Goal: Task Accomplishment & Management: Manage account settings

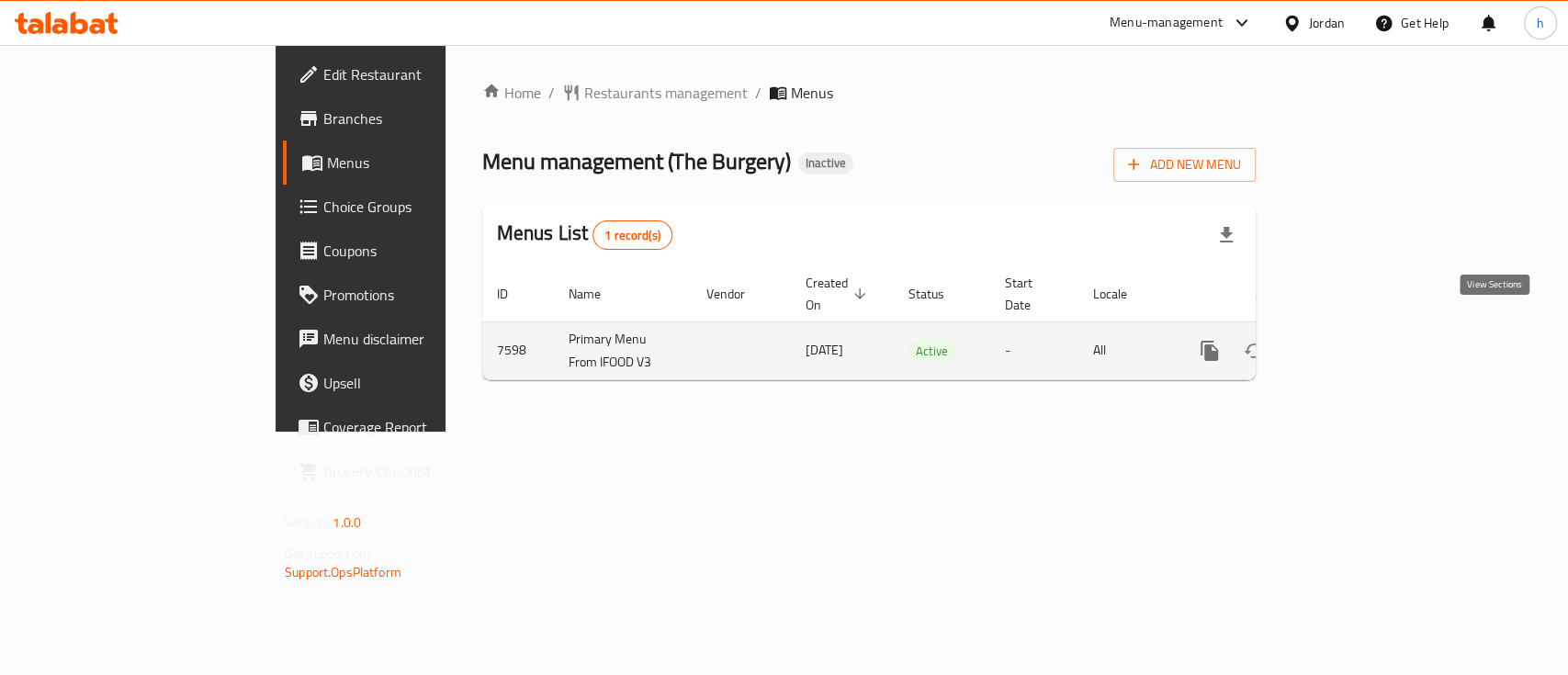
click at [1353, 340] on icon "enhanced table" at bounding box center [1342, 350] width 22 height 22
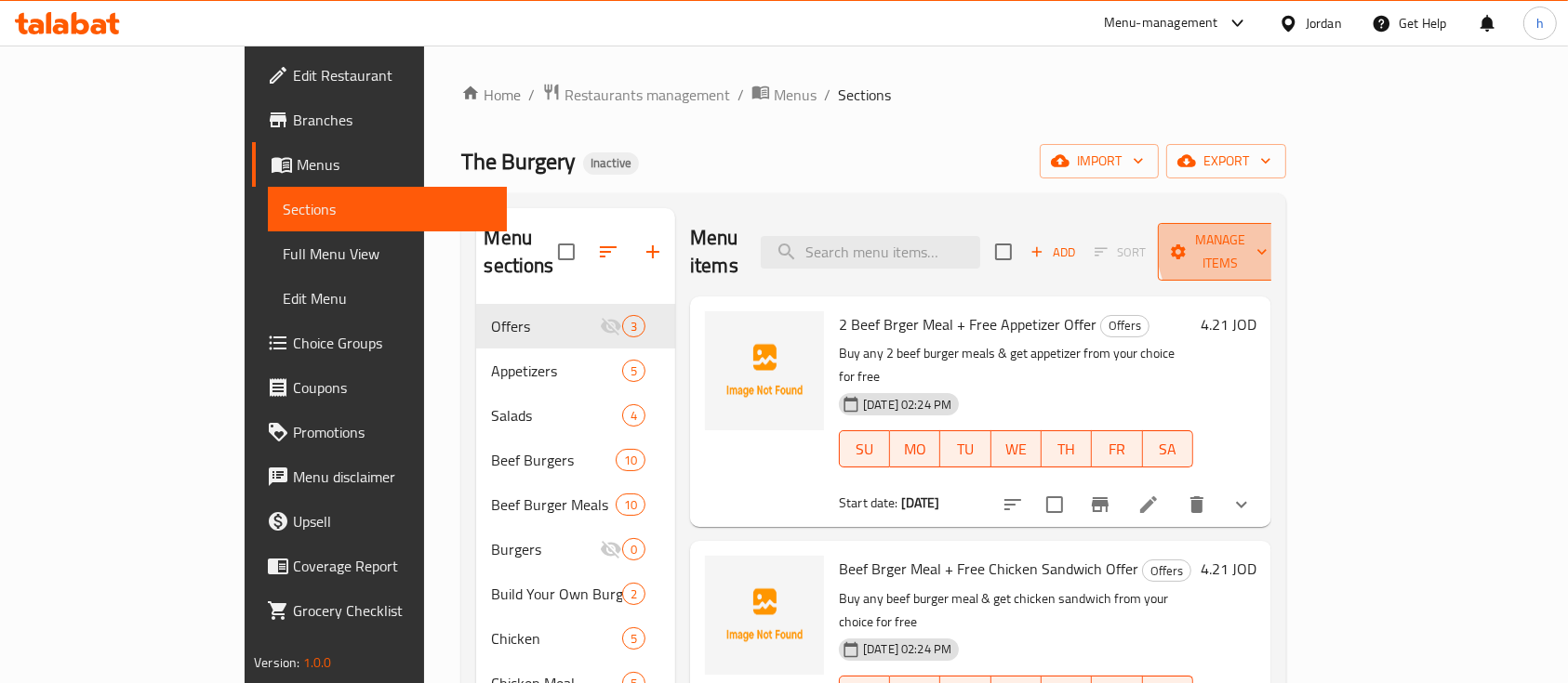
click at [1268, 239] on span "Manage items" at bounding box center [1220, 251] width 94 height 46
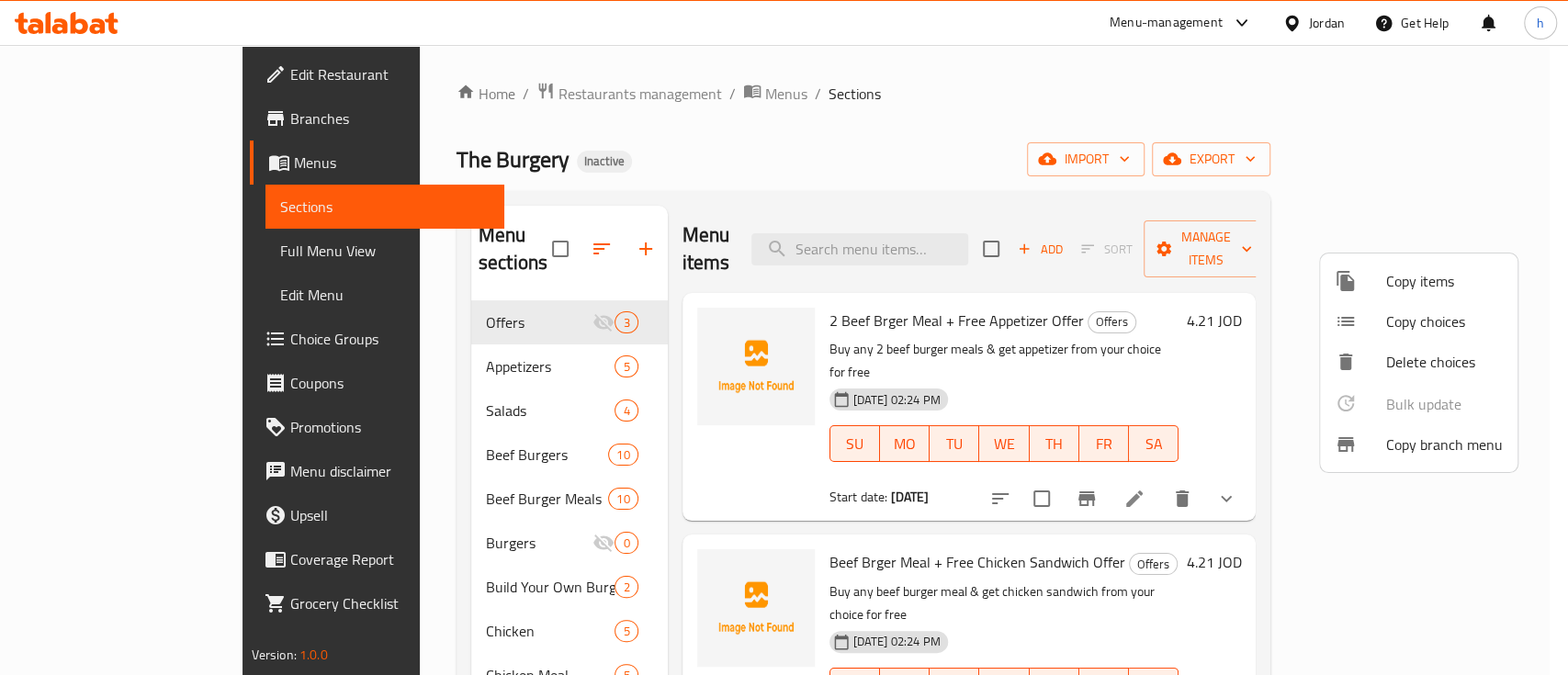
click at [1455, 447] on span "Copy branch menu" at bounding box center [1444, 445] width 117 height 22
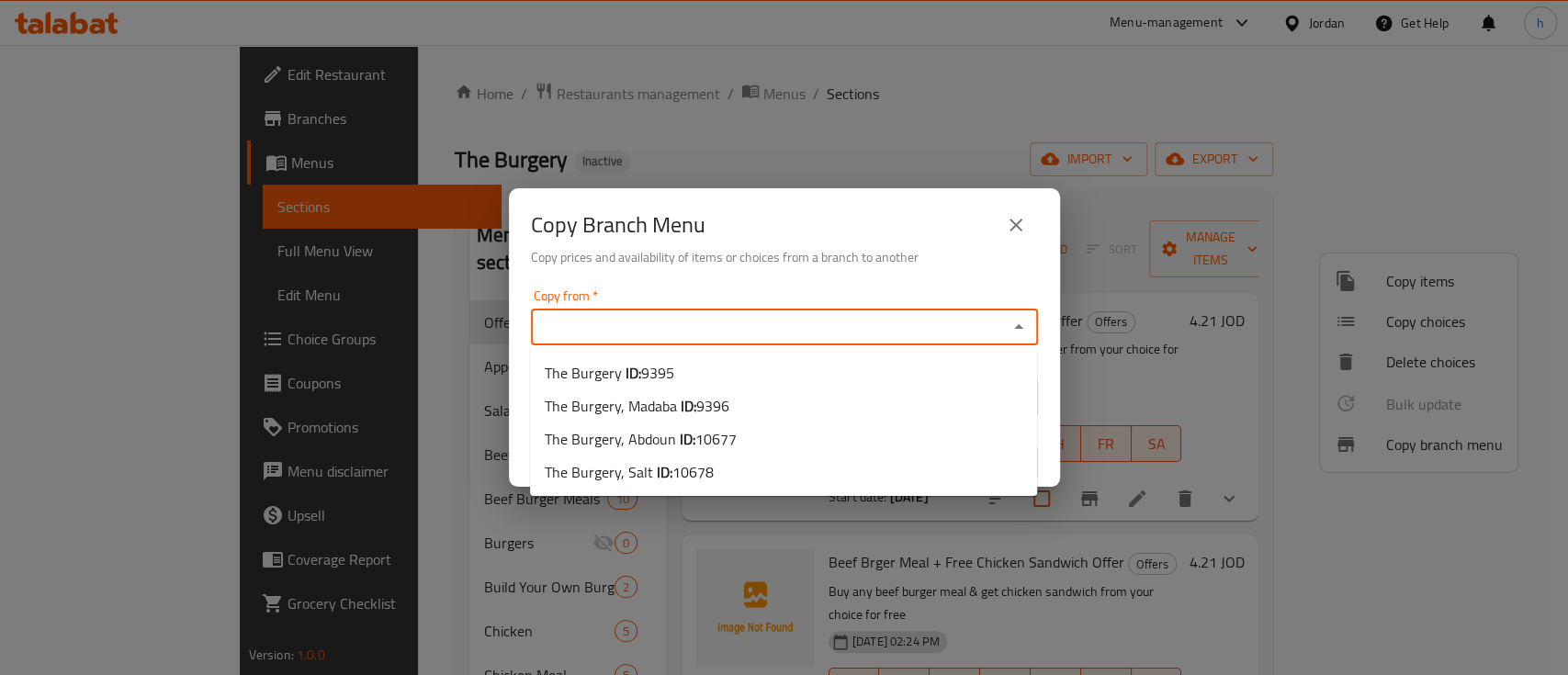
click at [701, 328] on input "Copy from   *" at bounding box center [769, 327] width 465 height 26
click at [683, 374] on li "The Burgery ID: 9395" at bounding box center [783, 373] width 507 height 33
type input "The Burgery"
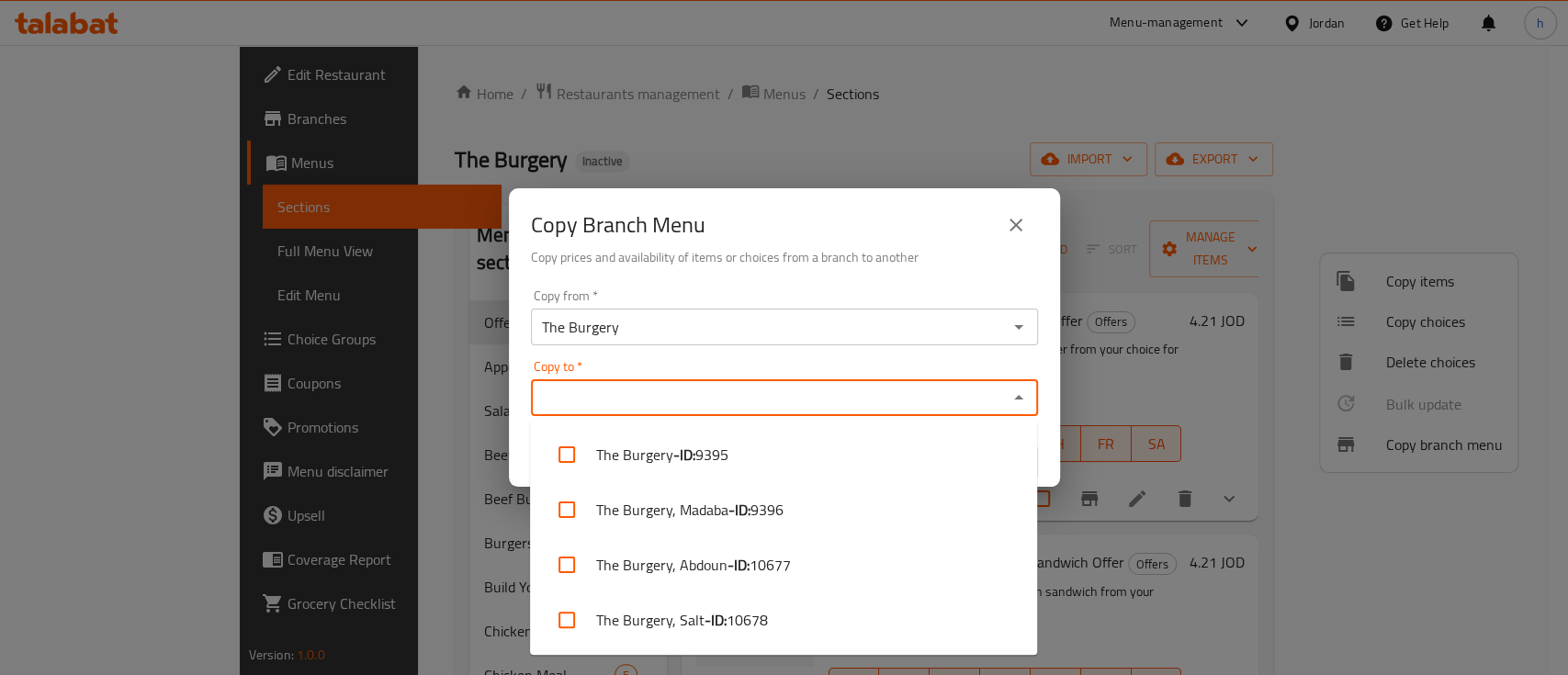
click at [677, 398] on input "Copy to   *" at bounding box center [769, 397] width 465 height 26
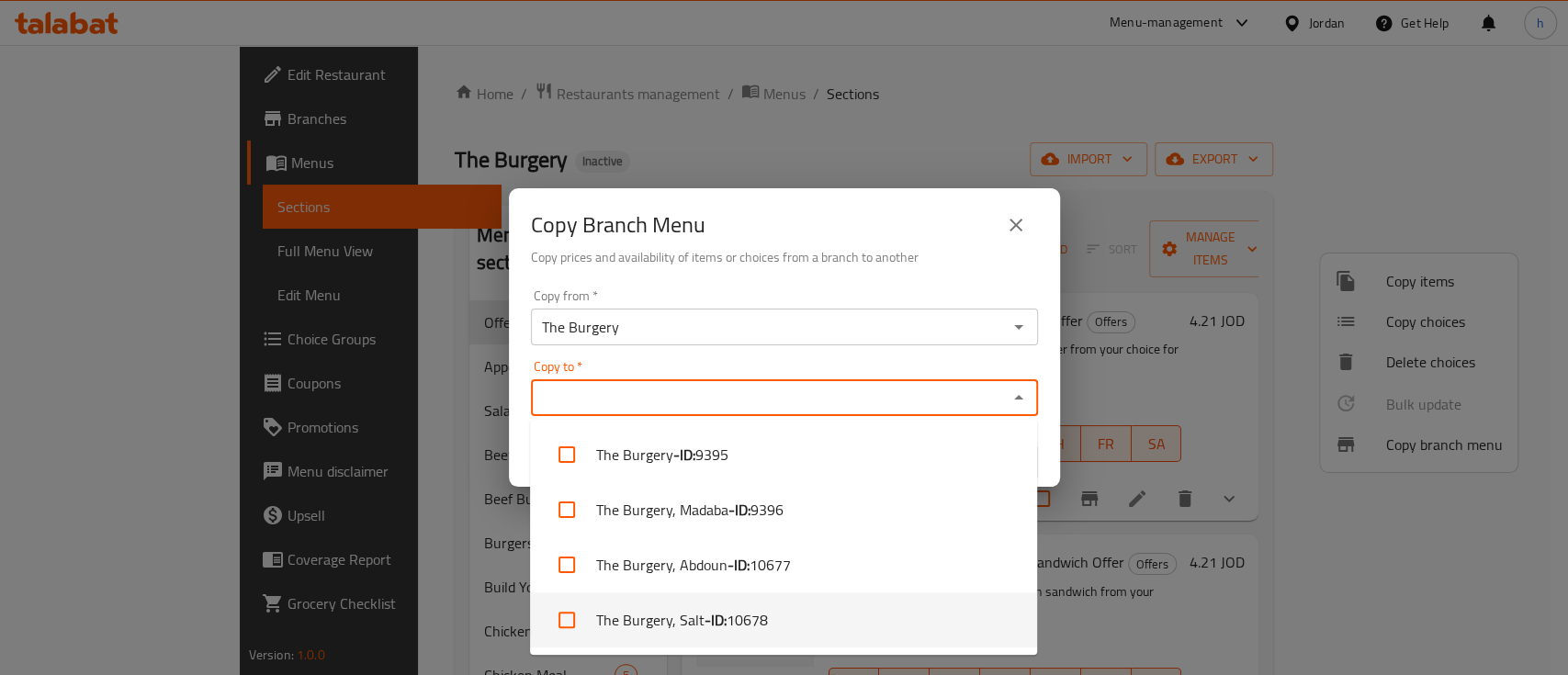
click at [729, 625] on span "10678" at bounding box center [746, 620] width 41 height 22
checkbox input "true"
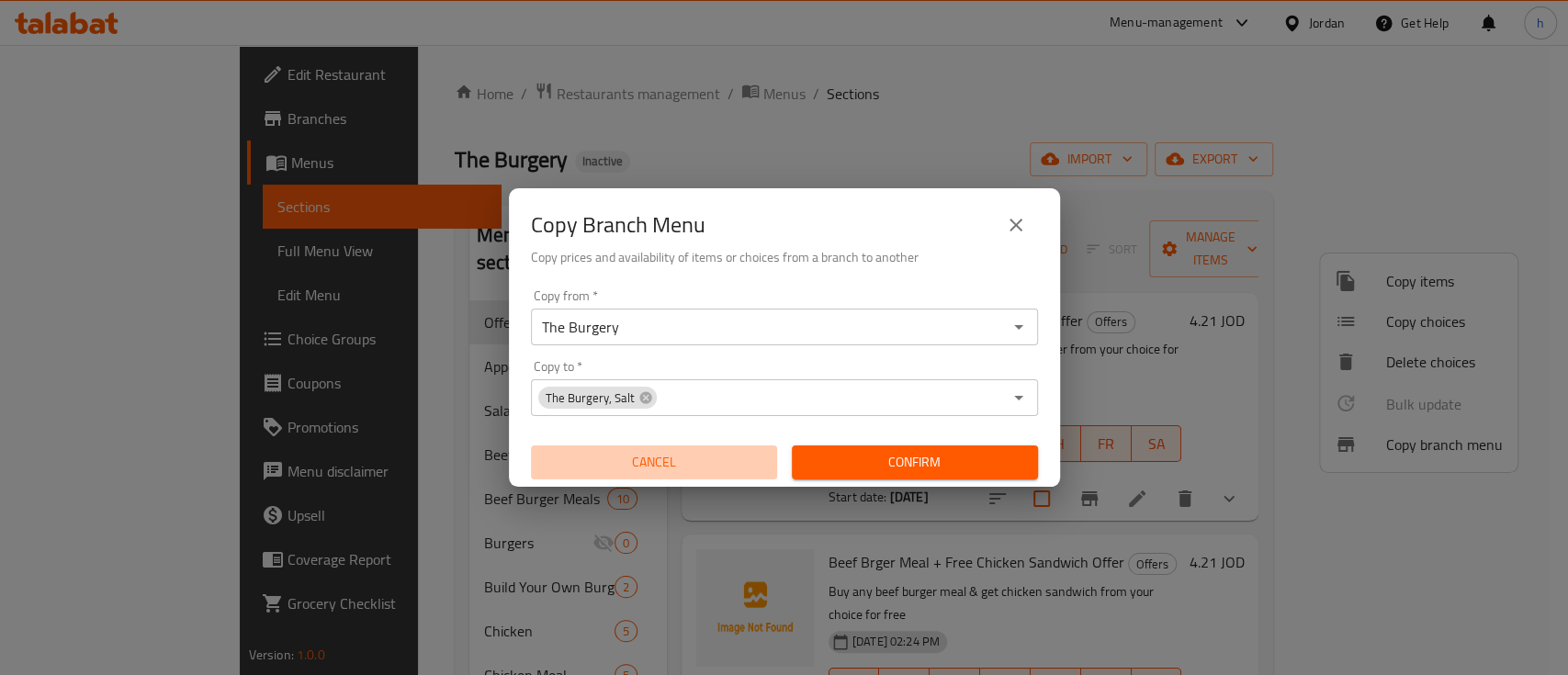
click at [552, 447] on button "Cancel" at bounding box center [654, 463] width 246 height 34
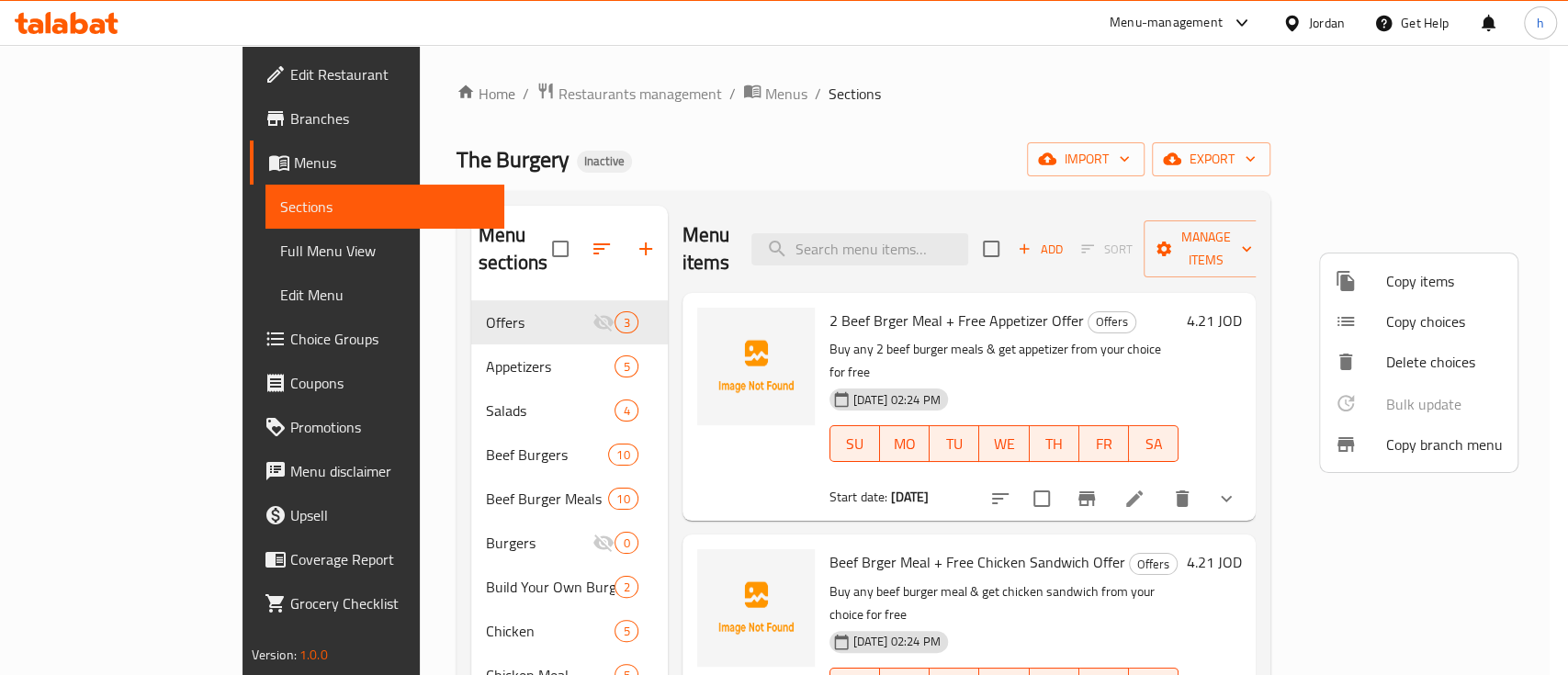
click at [1000, 157] on div at bounding box center [784, 337] width 1568 height 675
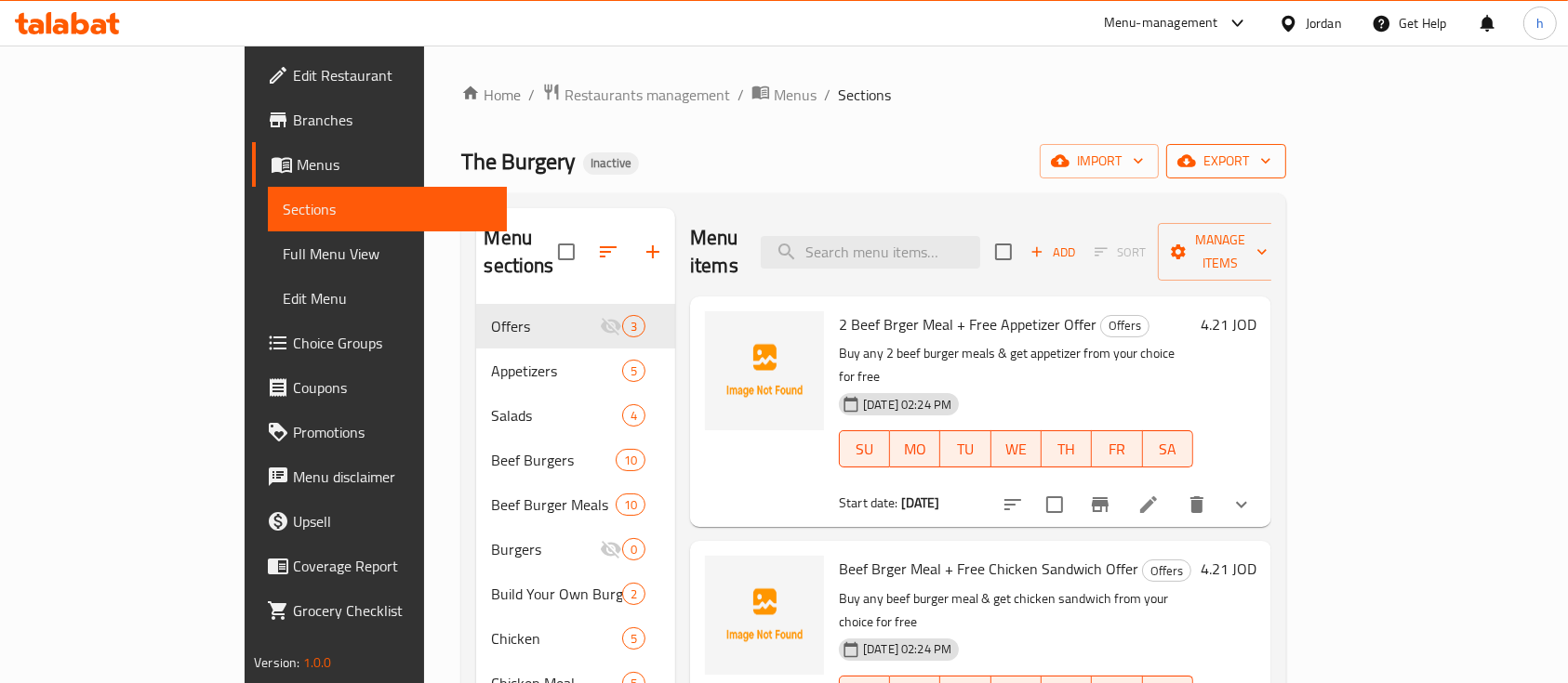
click at [1271, 152] on span "export" at bounding box center [1227, 161] width 91 height 23
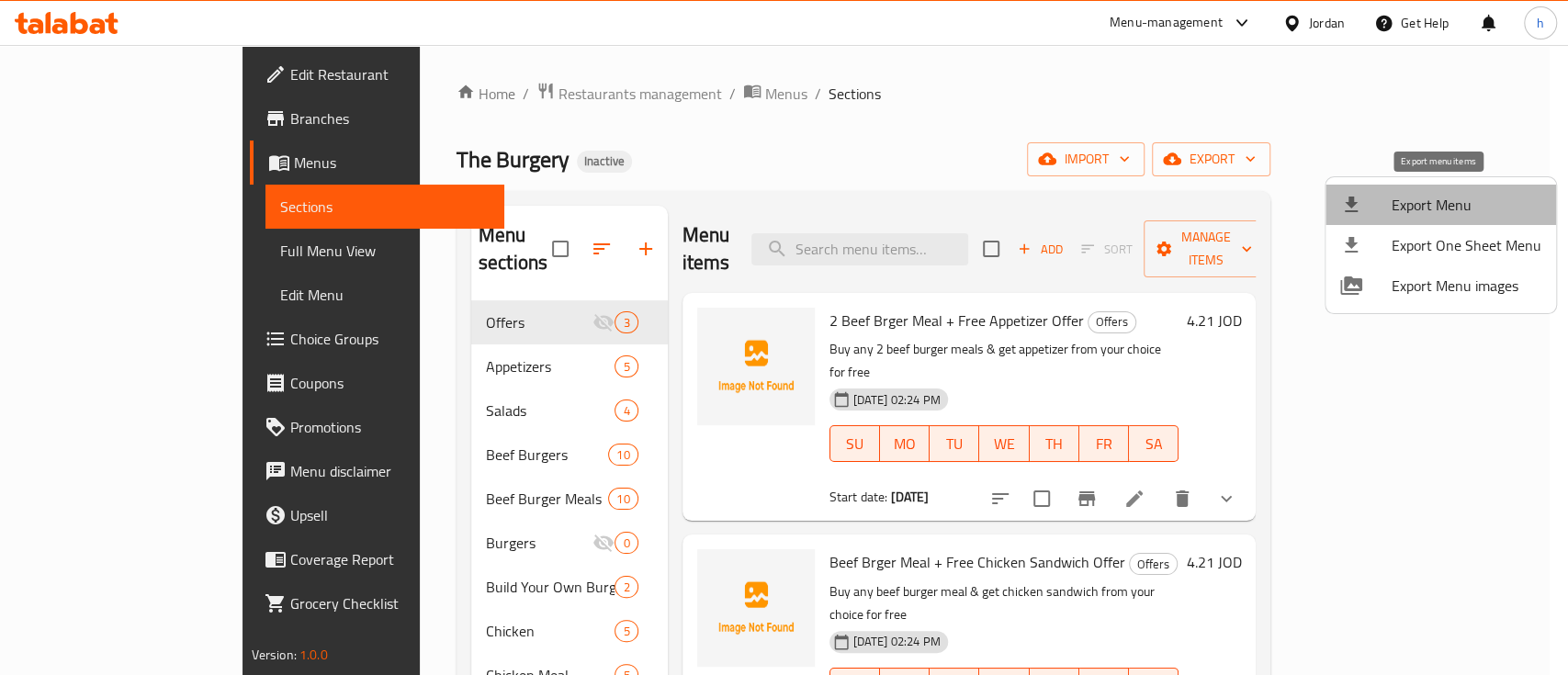
click at [1453, 206] on span "Export Menu" at bounding box center [1465, 205] width 149 height 22
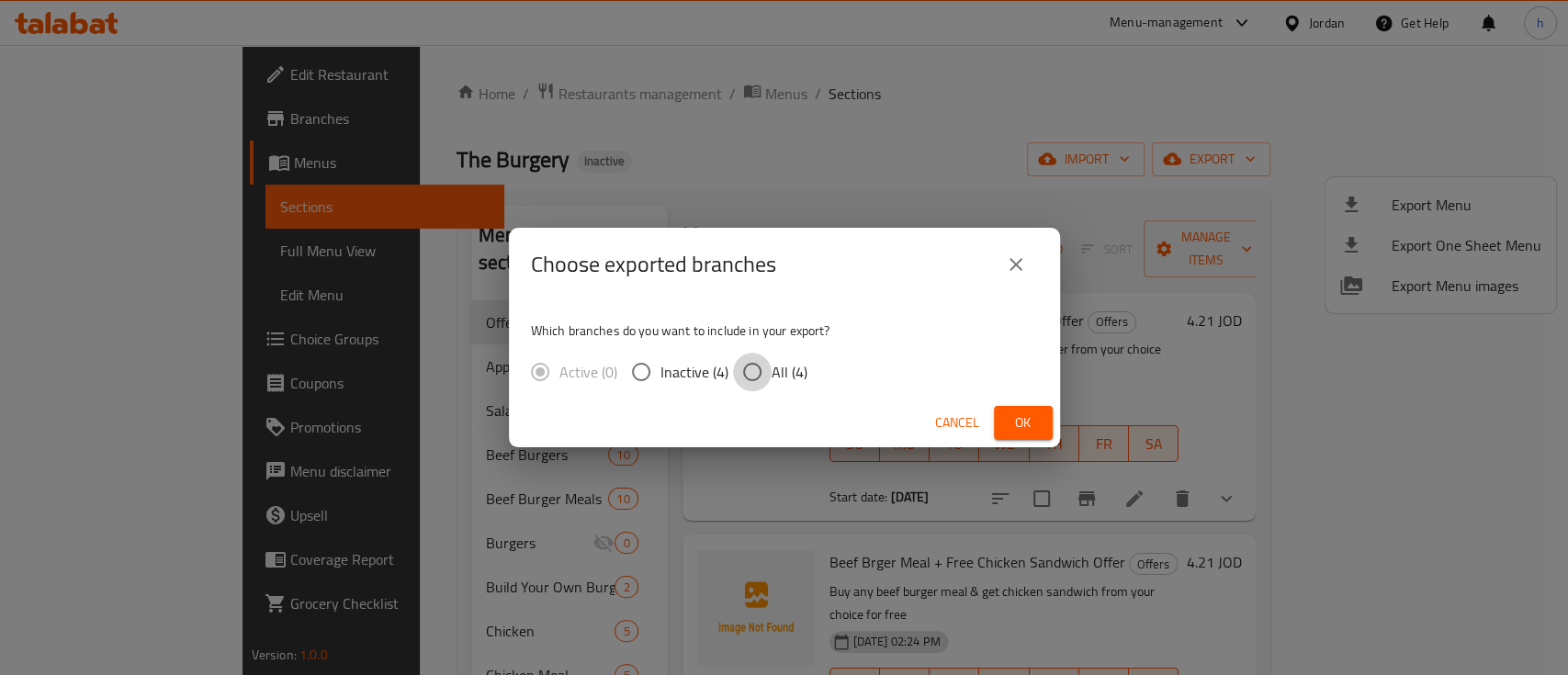
click at [749, 369] on input "All (4)" at bounding box center [752, 372] width 39 height 39
radio input "true"
click at [1016, 415] on span "Ok" at bounding box center [1023, 423] width 29 height 23
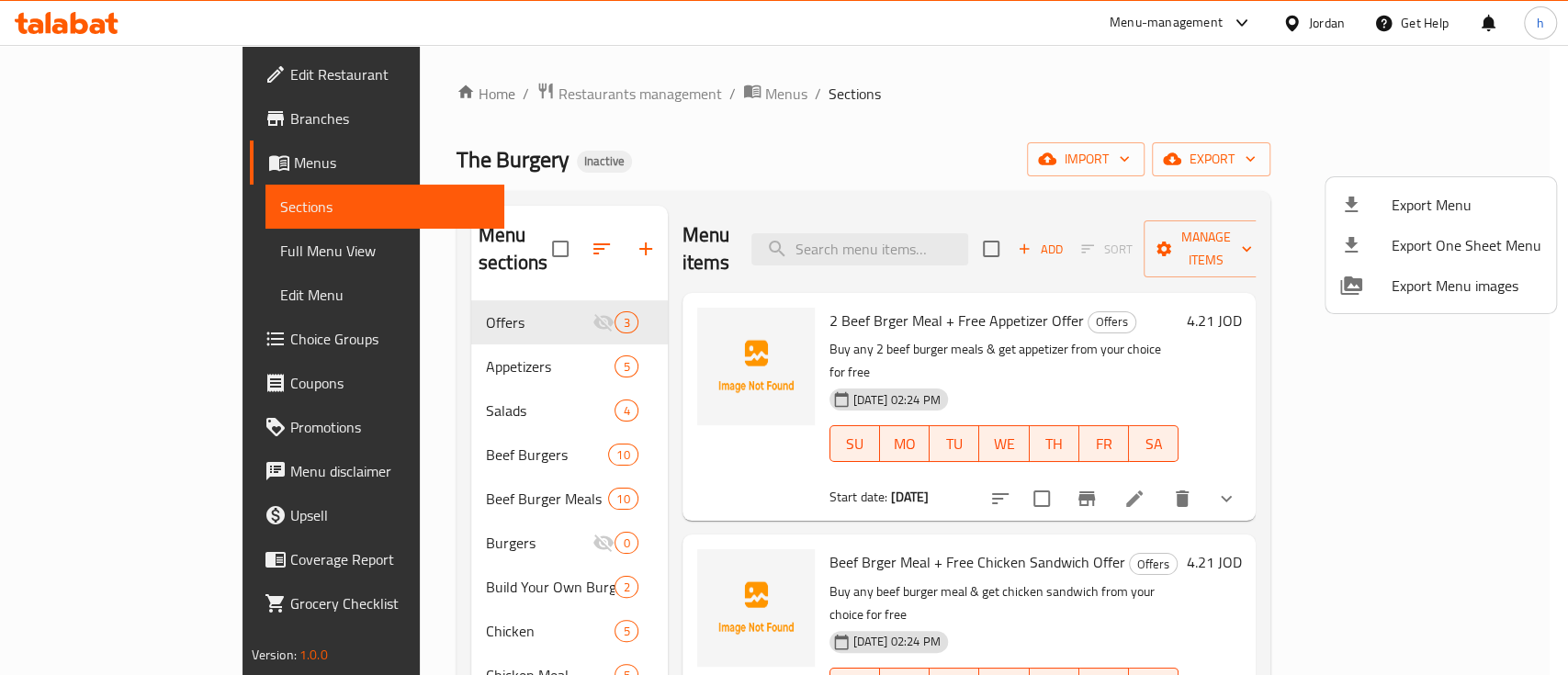
click at [87, 112] on div at bounding box center [784, 337] width 1568 height 675
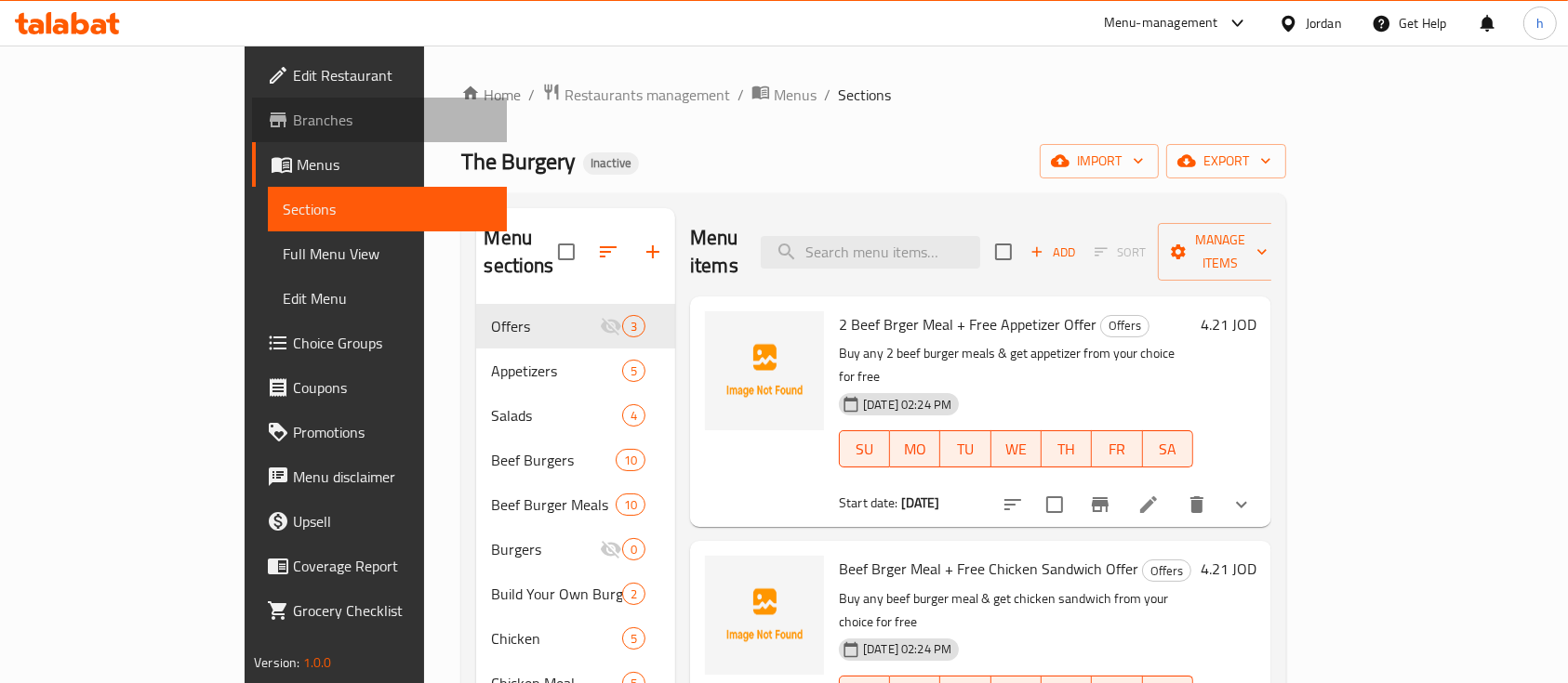
click at [293, 120] on span "Branches" at bounding box center [392, 119] width 199 height 22
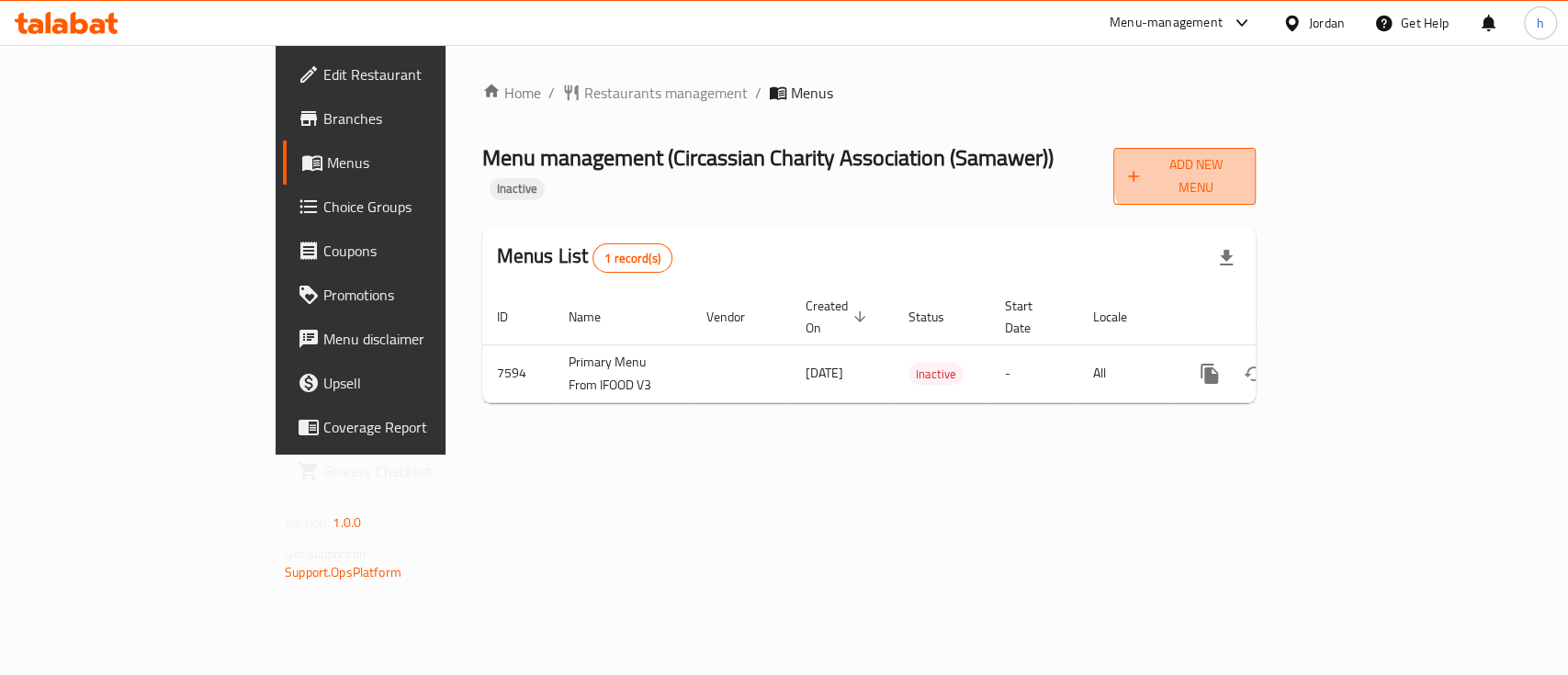
click at [1241, 170] on span "Add New Menu" at bounding box center [1184, 176] width 113 height 46
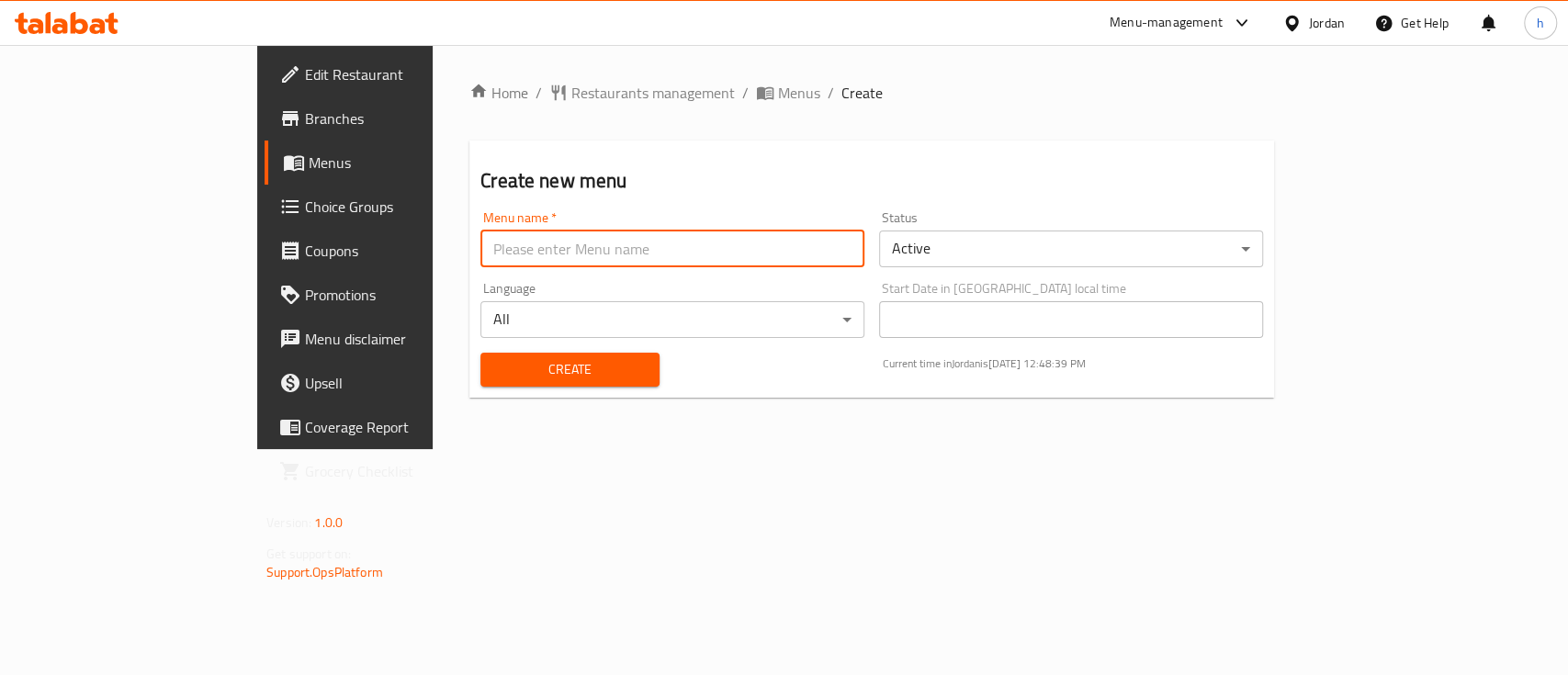
click at [817, 254] on input "text" at bounding box center [672, 248] width 383 height 37
type input "Hala12"
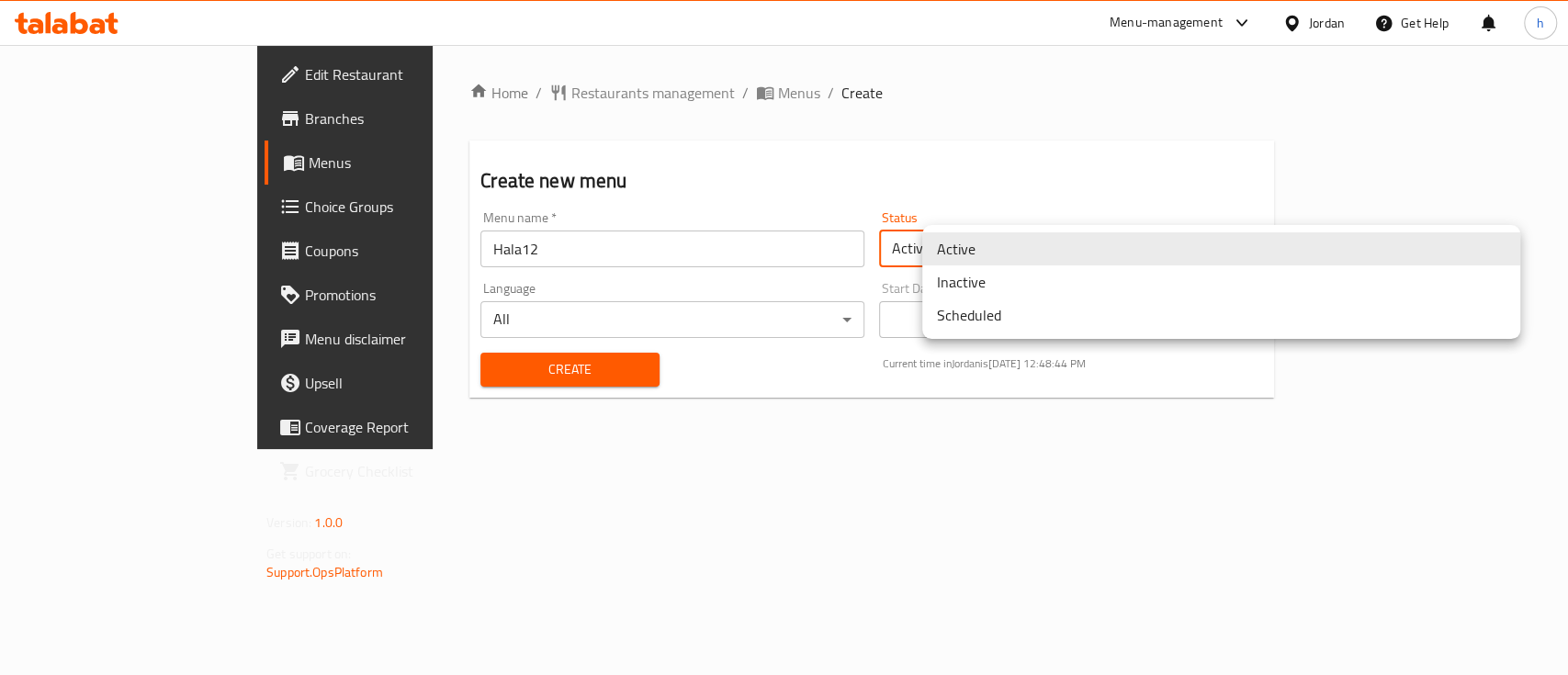
click at [1035, 235] on body "​ Menu-management Jordan Get Help h Edit Restaurant Branches Menus Choice Group…" at bounding box center [784, 360] width 1568 height 630
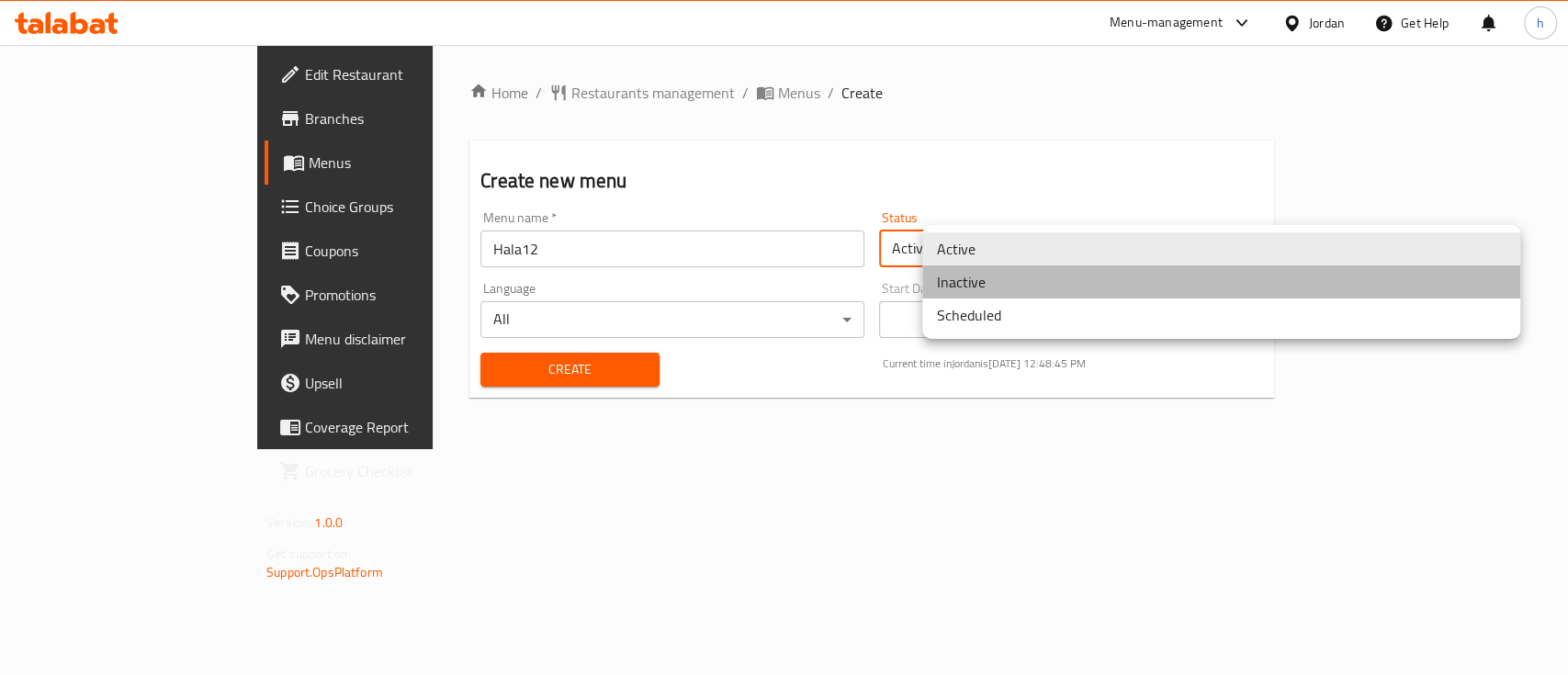
click at [1022, 281] on li "Inactive" at bounding box center [1221, 282] width 598 height 33
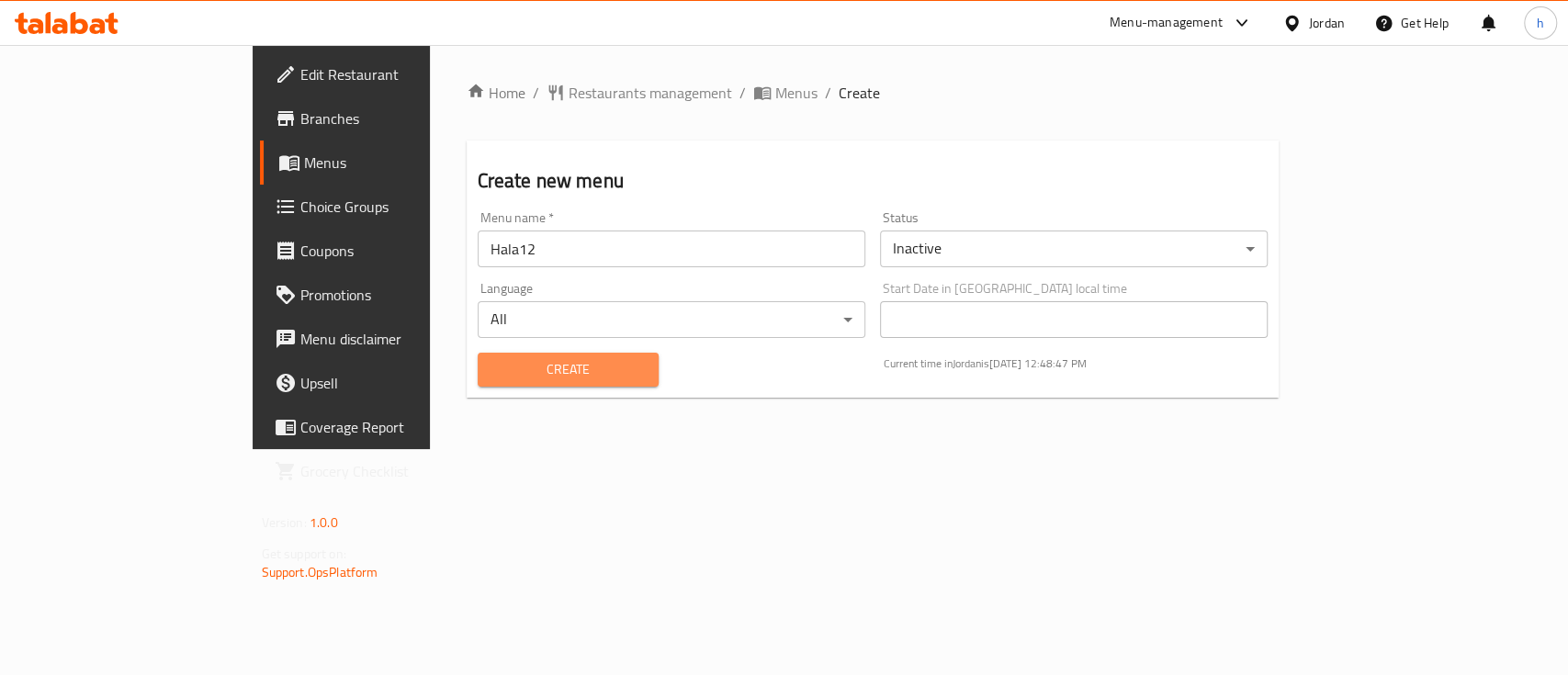
click at [492, 379] on span "Create" at bounding box center [567, 369] width 151 height 23
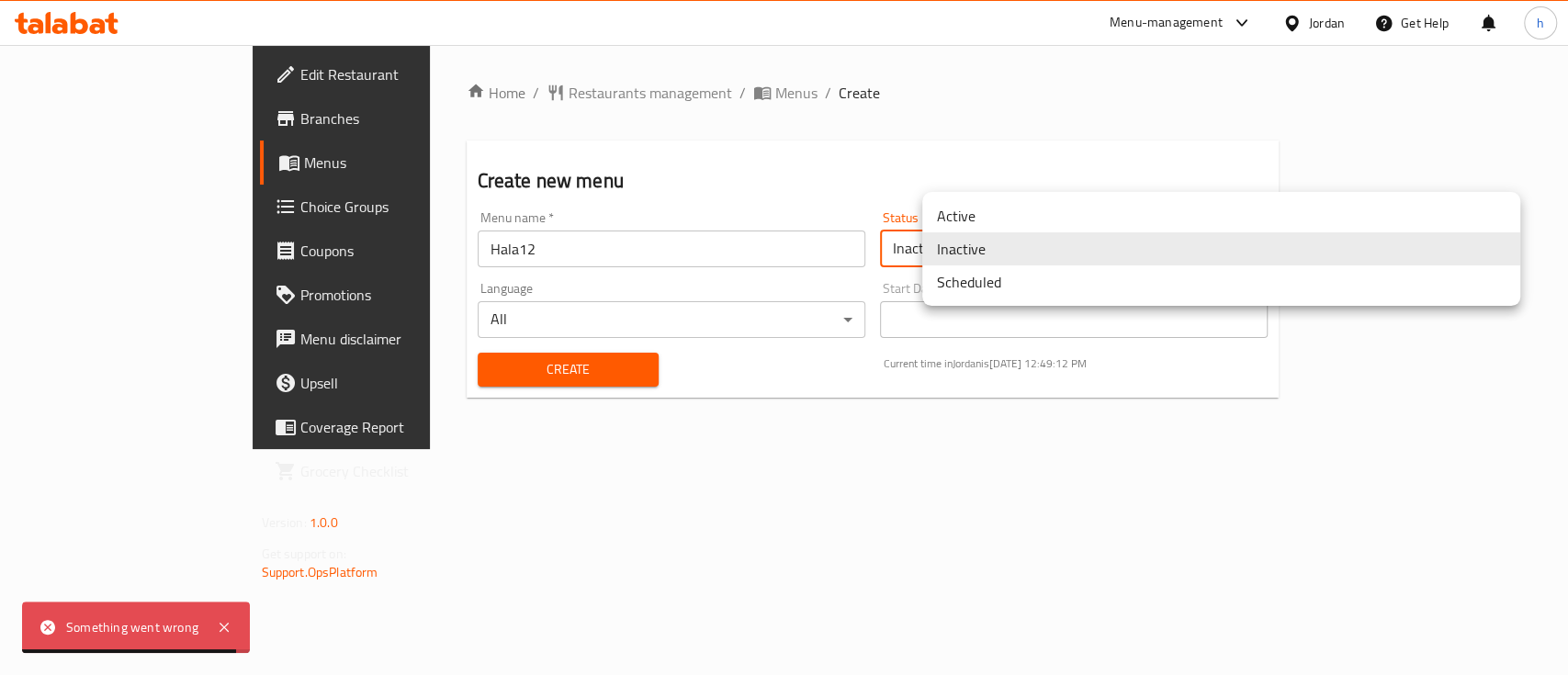
click at [1222, 242] on body "Something went wrong ​ Menu-management Jordan Get Help h Edit Restaurant Branch…" at bounding box center [784, 360] width 1568 height 630
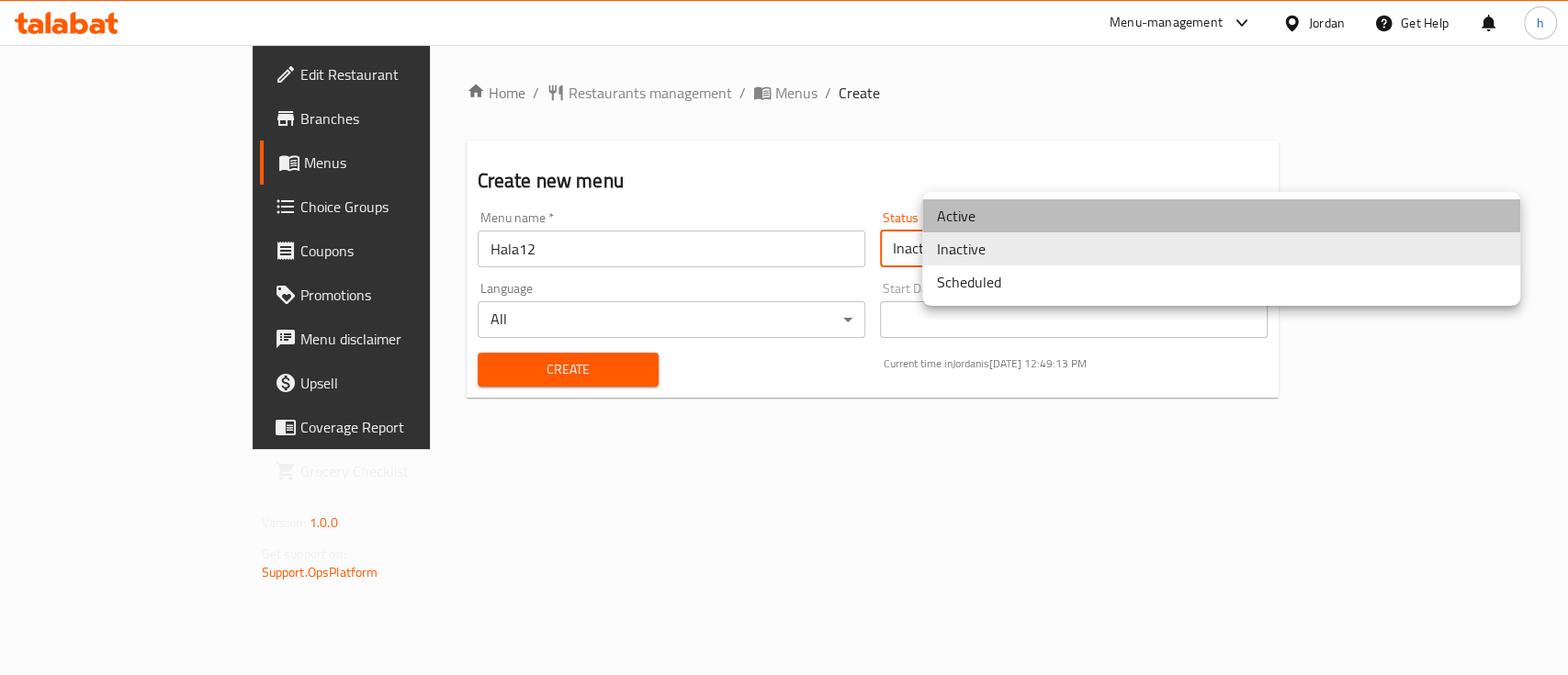
click at [1103, 212] on li "Active" at bounding box center [1221, 215] width 598 height 33
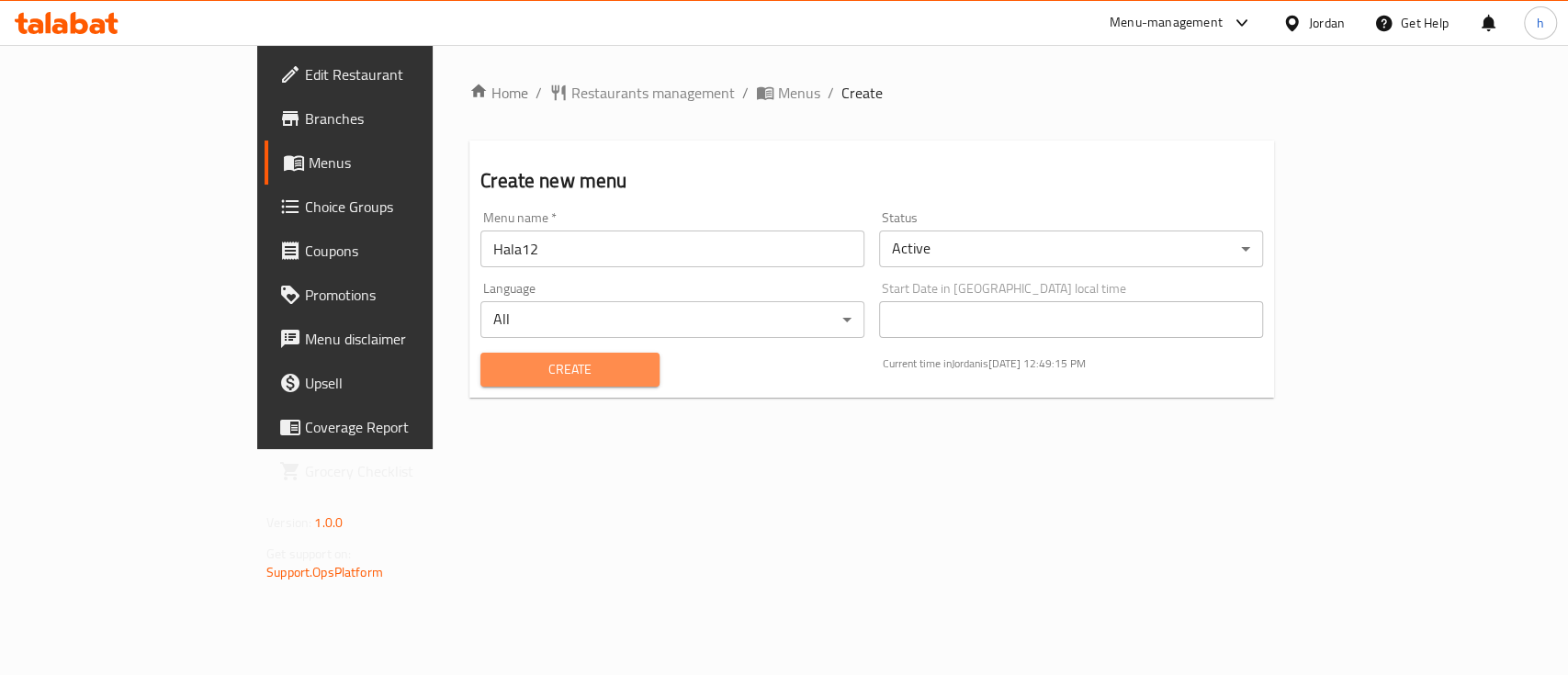
click at [495, 368] on span "Create" at bounding box center [569, 369] width 149 height 23
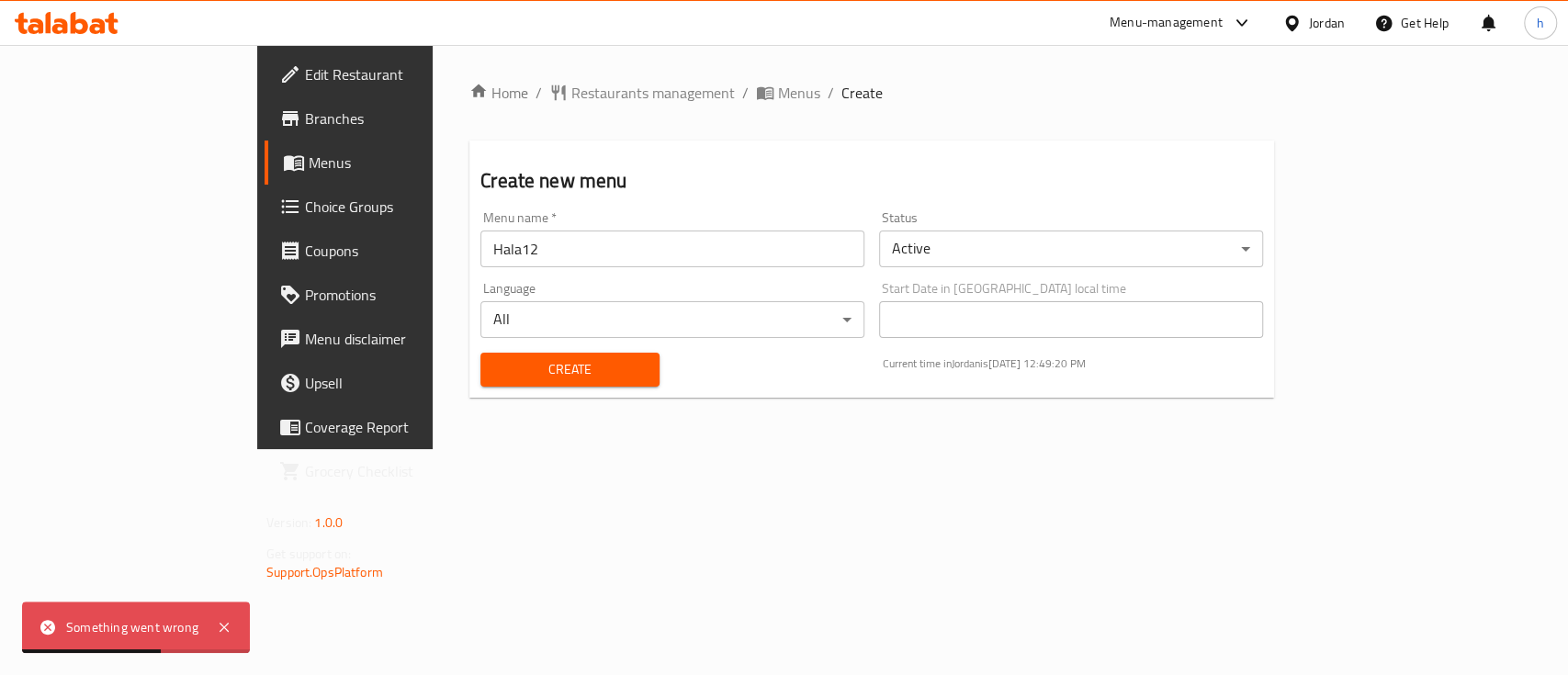
click at [308, 158] on span "Menus" at bounding box center [406, 162] width 196 height 22
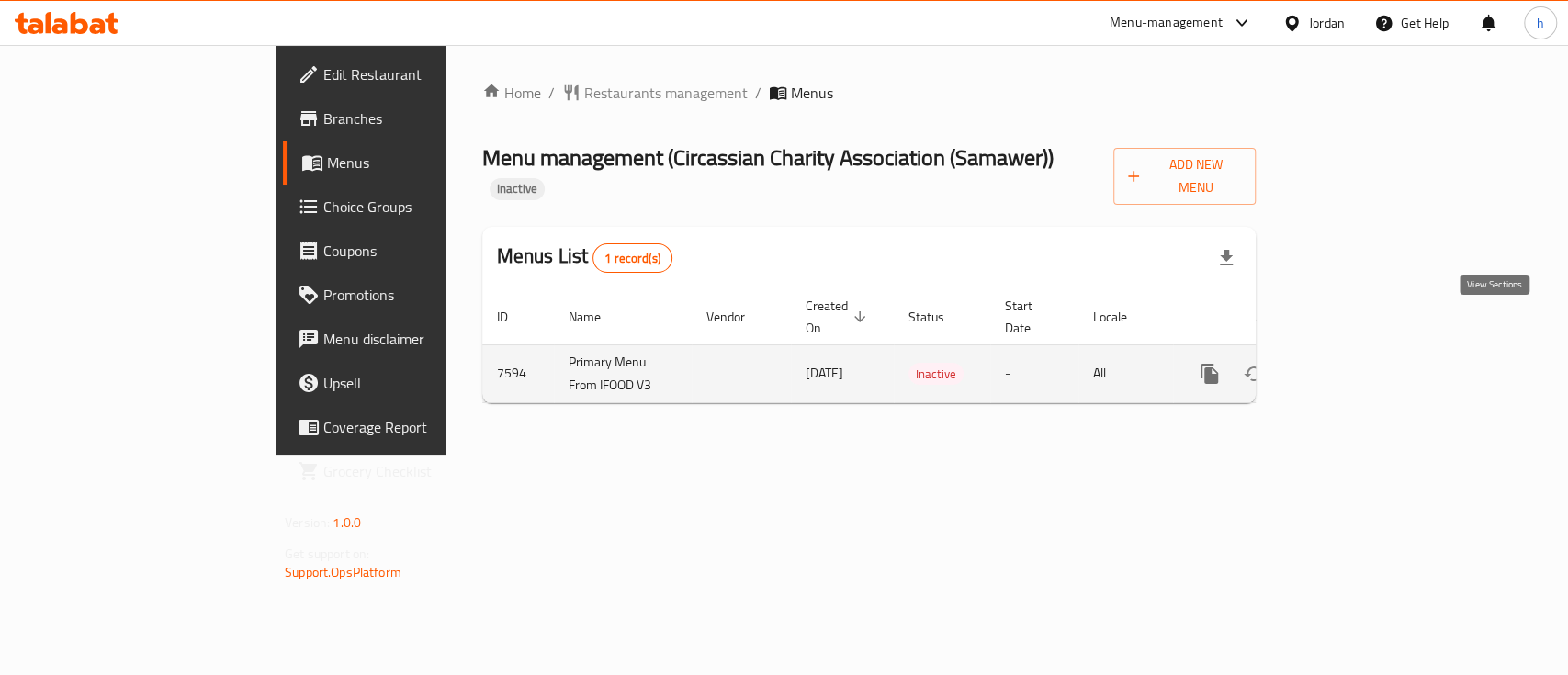
click at [1353, 363] on icon "enhanced table" at bounding box center [1342, 373] width 22 height 22
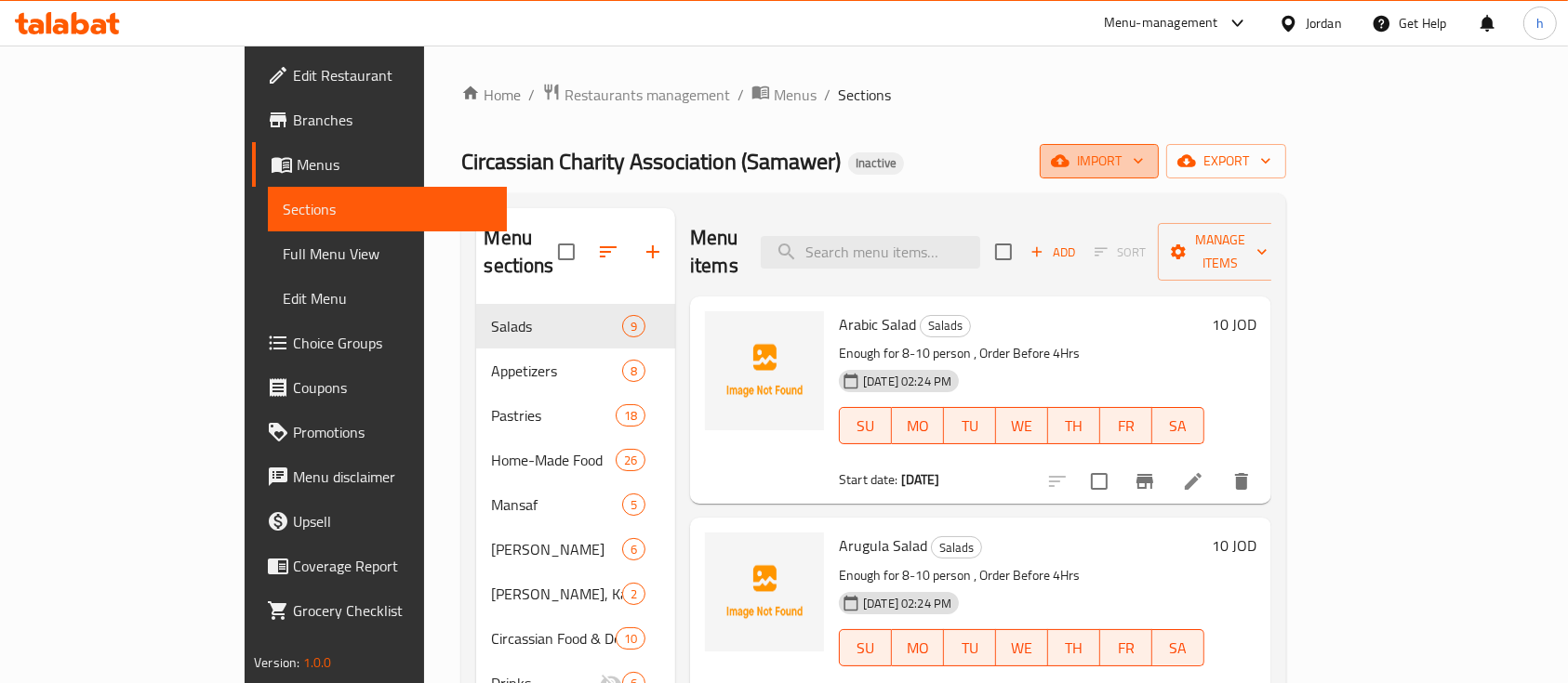
click at [1159, 146] on button "import" at bounding box center [1100, 162] width 120 height 35
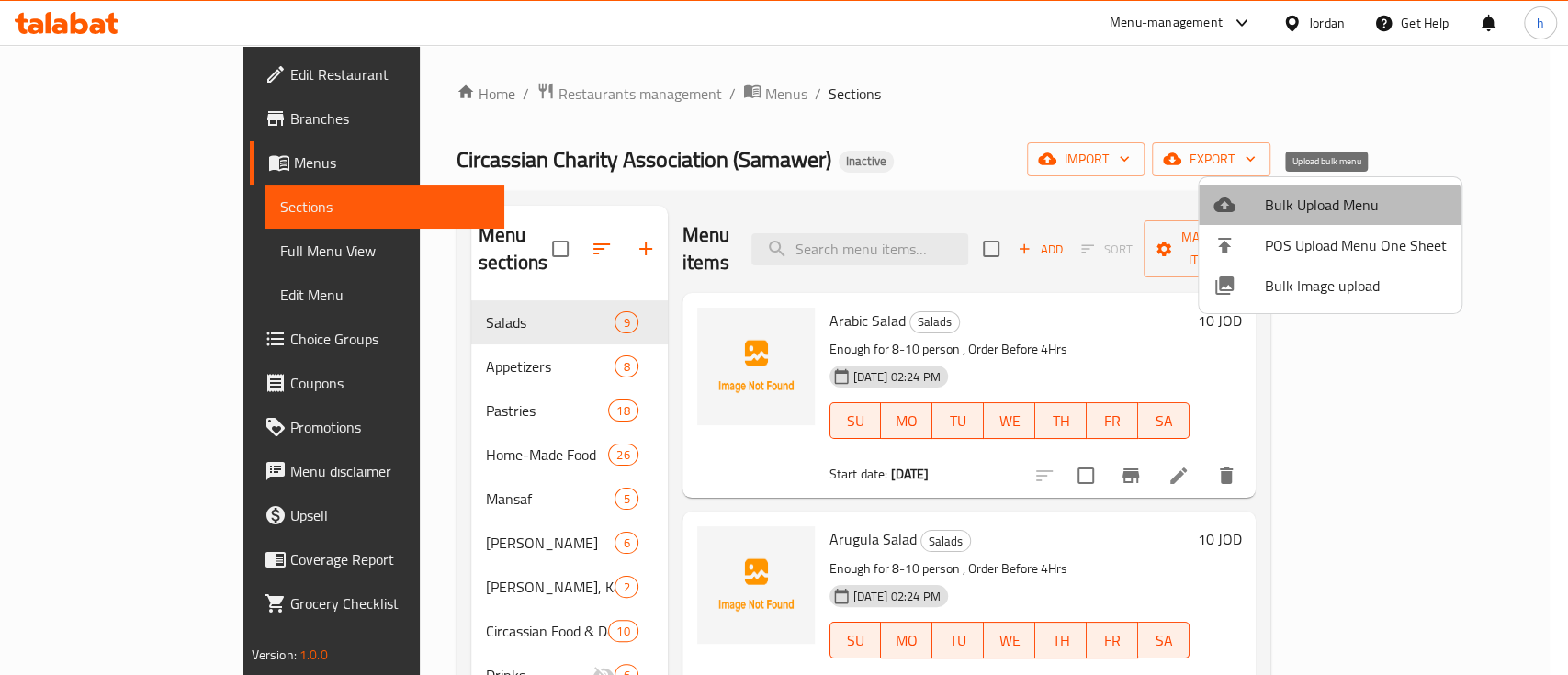
click at [1291, 220] on li "Bulk Upload Menu" at bounding box center [1330, 205] width 263 height 40
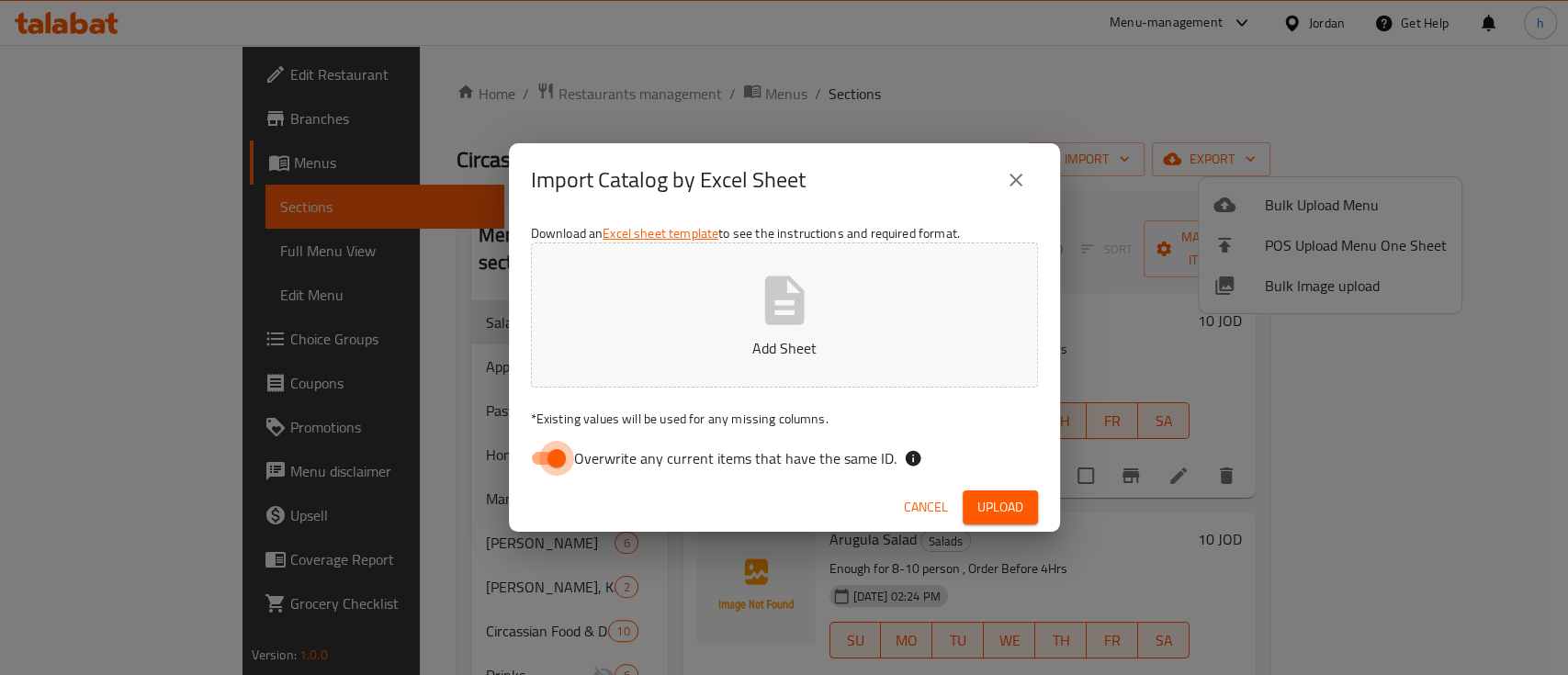
click at [552, 451] on input "Overwrite any current items that have the same ID." at bounding box center [557, 458] width 105 height 35
checkbox input "false"
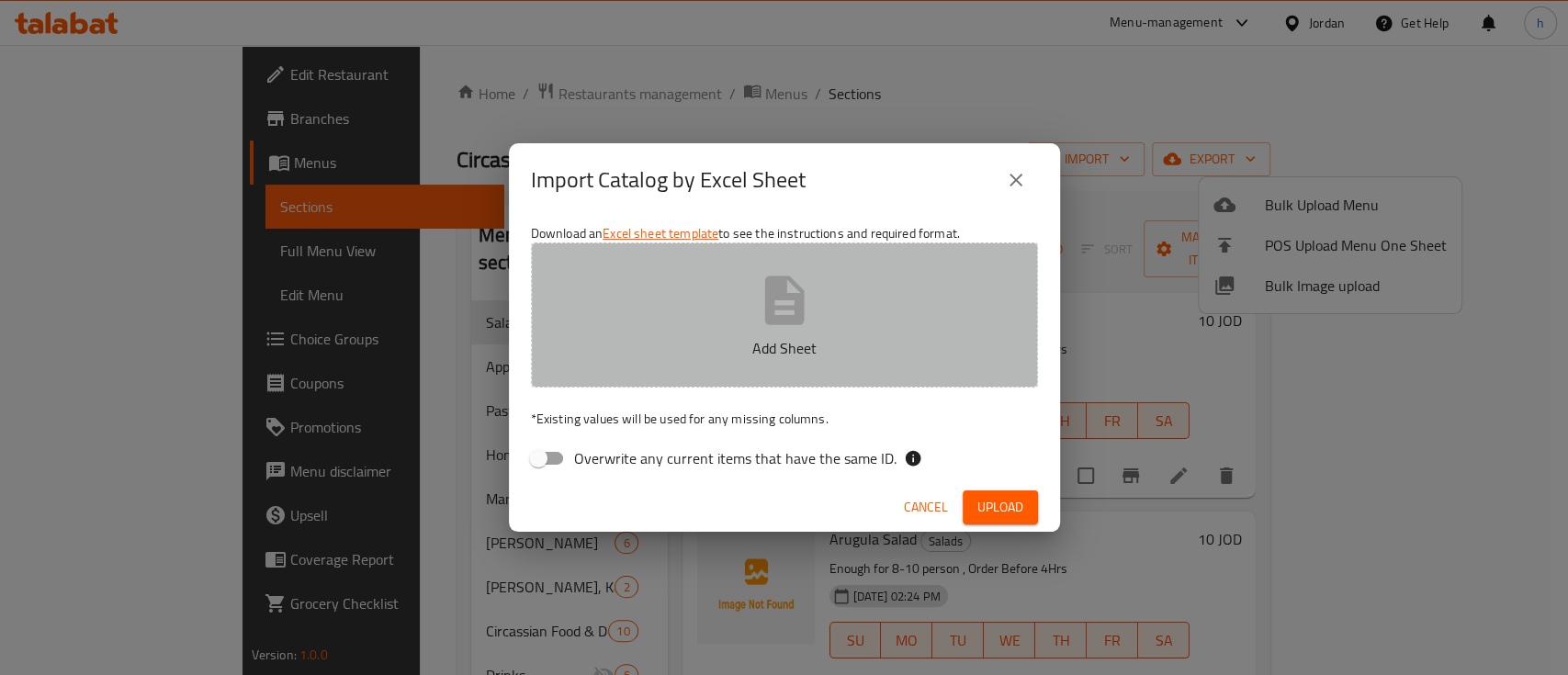
click at [639, 373] on button "Add Sheet" at bounding box center [784, 315] width 507 height 146
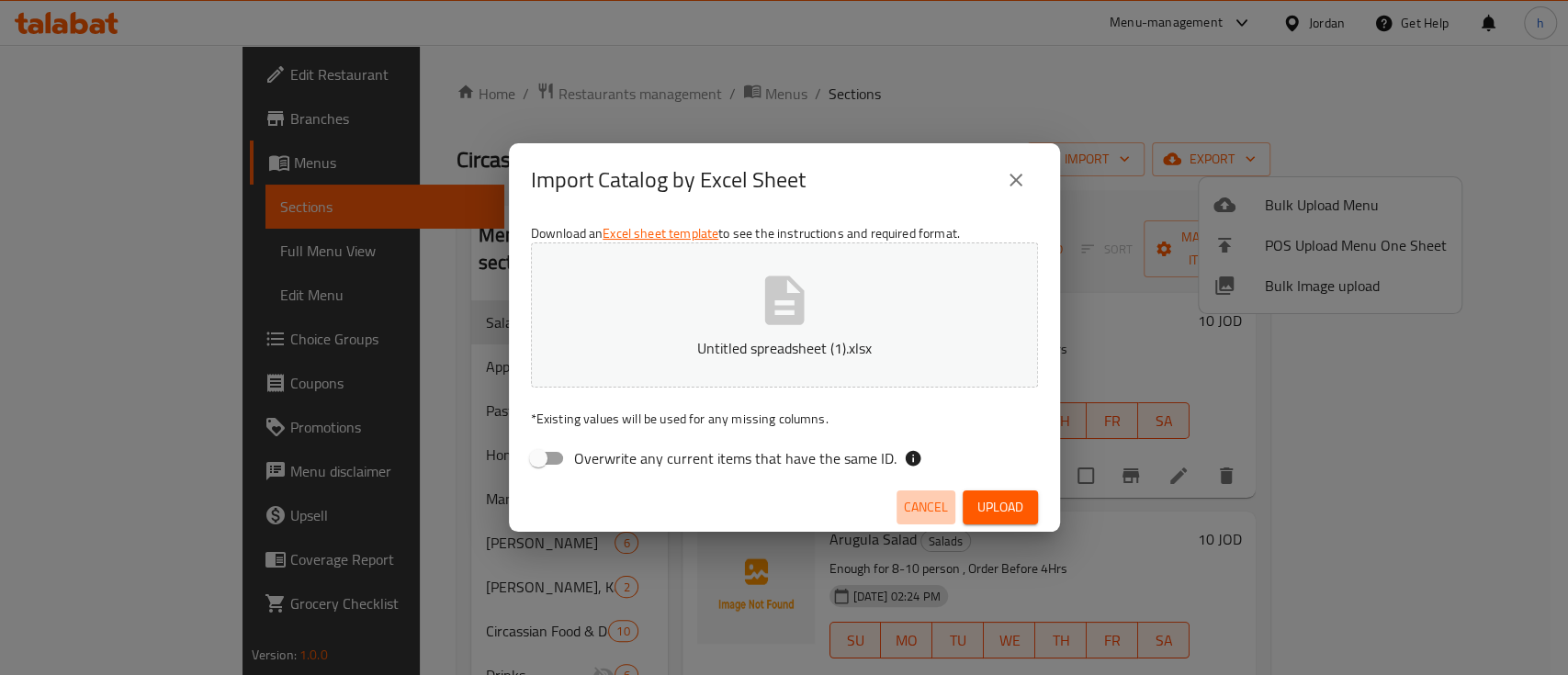
click at [915, 515] on span "Cancel" at bounding box center [926, 507] width 44 height 23
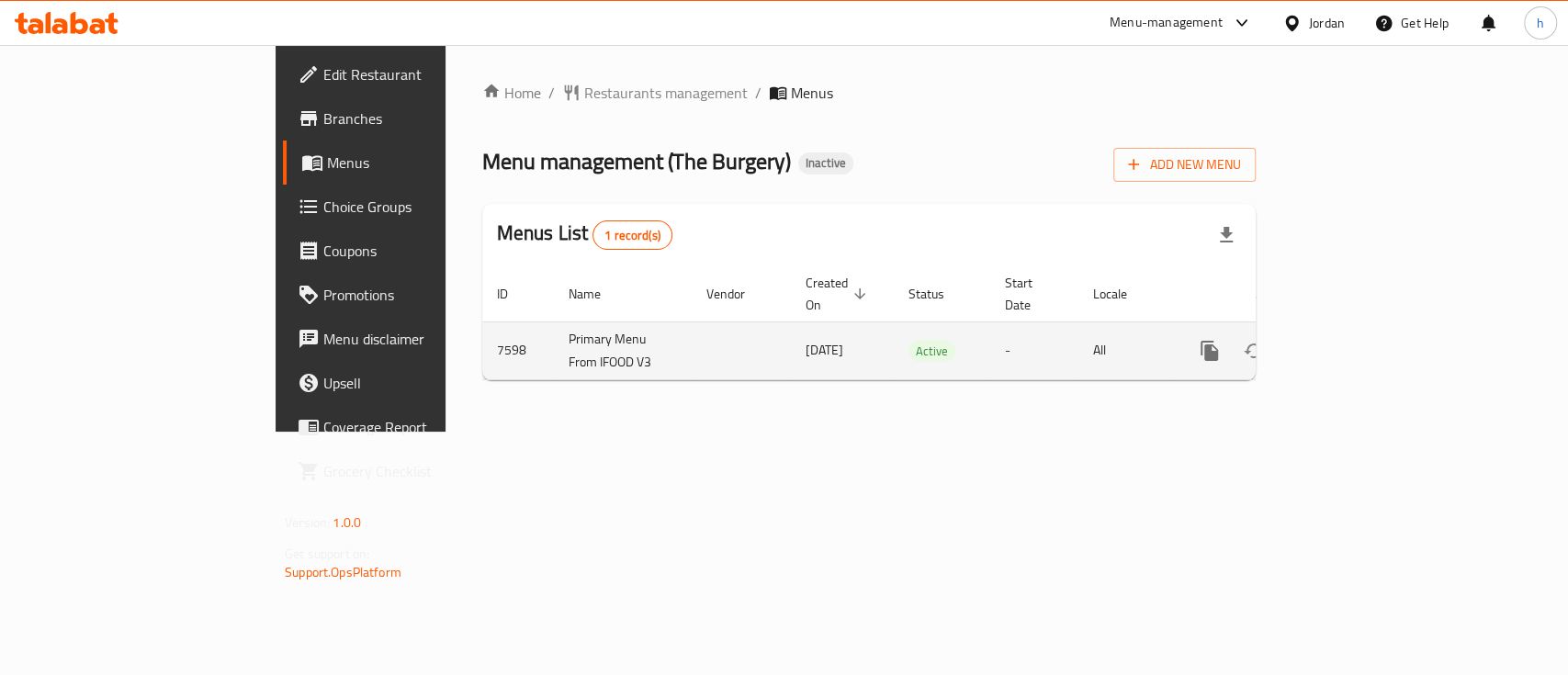
click at [1363, 350] on div "enhanced table" at bounding box center [1275, 351] width 176 height 44
click at [1353, 340] on icon "enhanced table" at bounding box center [1342, 350] width 22 height 22
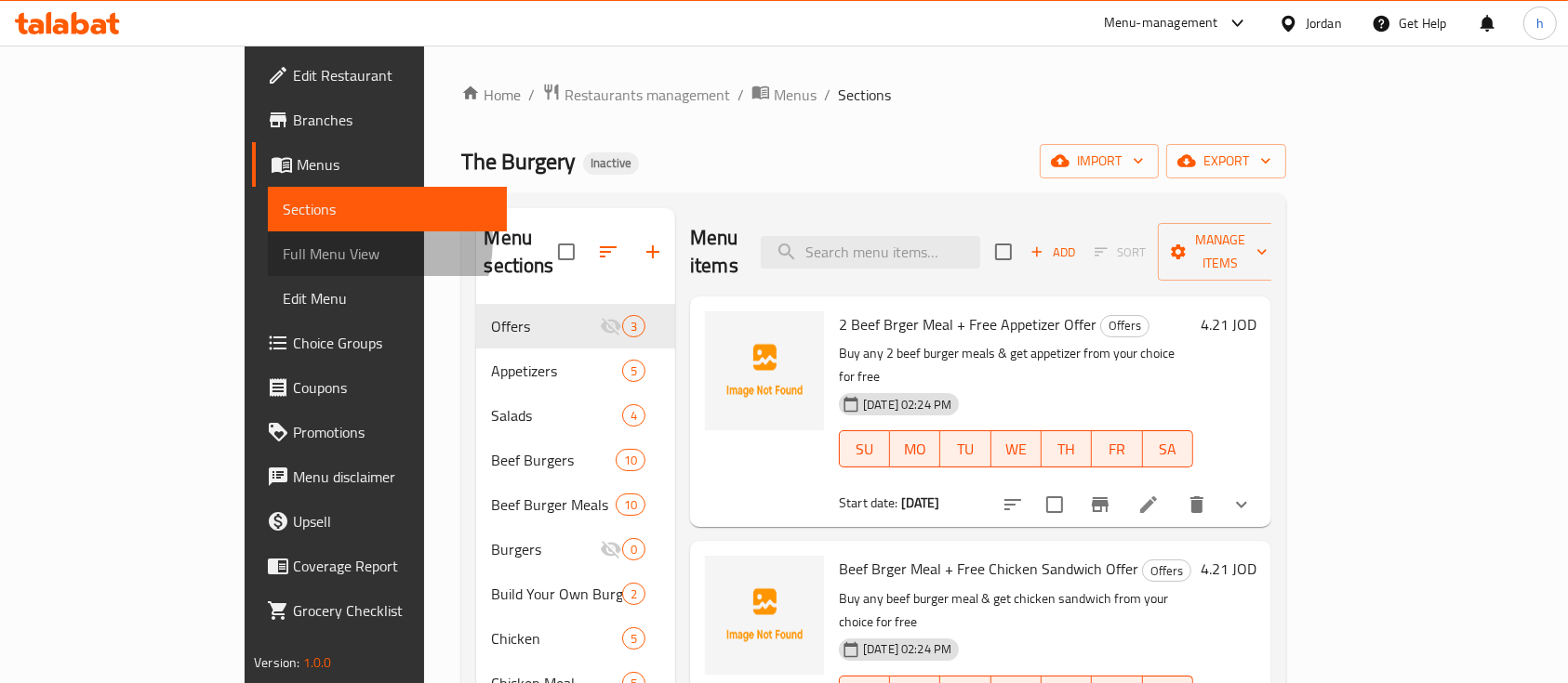
click at [282, 243] on span "Full Menu View" at bounding box center [386, 253] width 209 height 22
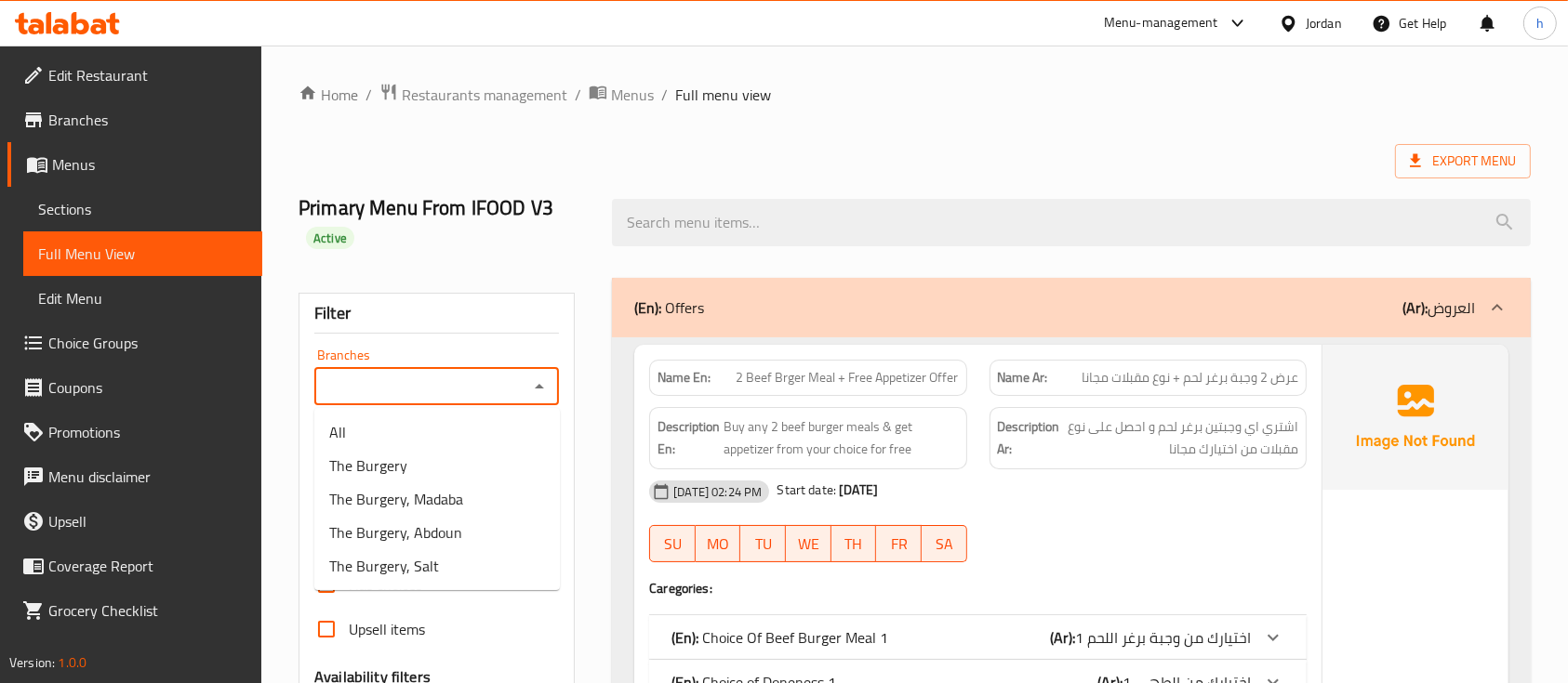
click at [396, 378] on input "Branches" at bounding box center [421, 386] width 202 height 26
click at [446, 536] on span "The Burgery, Abdoun" at bounding box center [396, 532] width 133 height 22
type input "The Burgery, Abdoun"
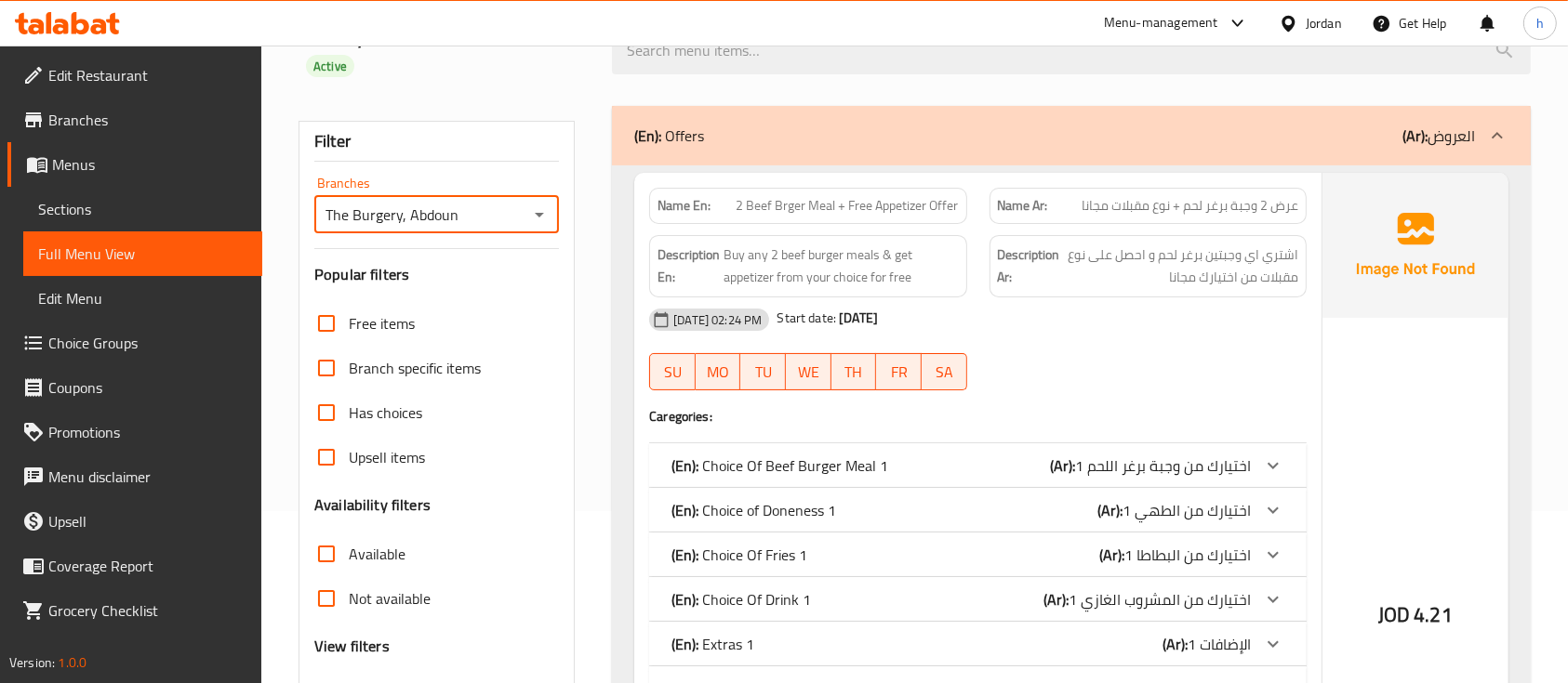
scroll to position [435, 0]
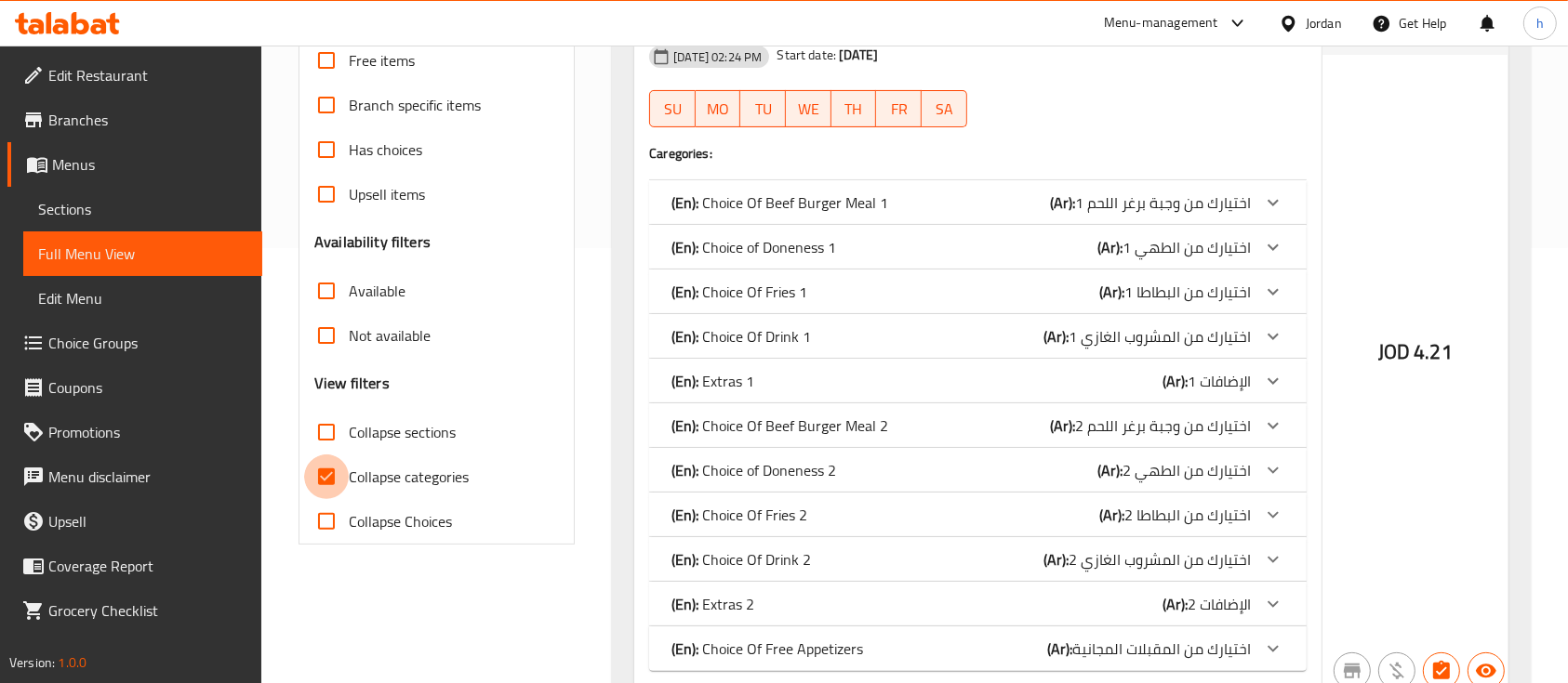
click at [329, 480] on input "Collapse categories" at bounding box center [327, 477] width 44 height 44
checkbox input "false"
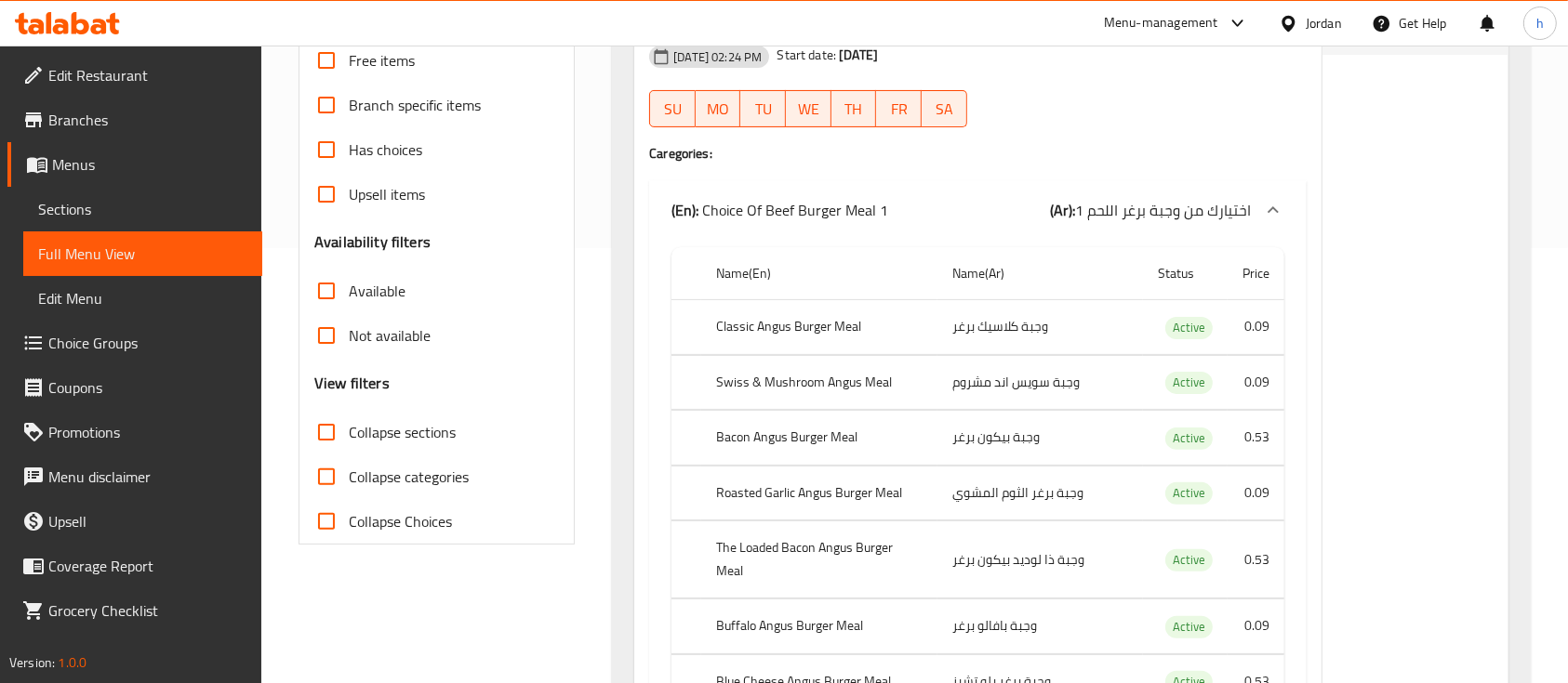
scroll to position [377, 0]
